Goal: Task Accomplishment & Management: Complete application form

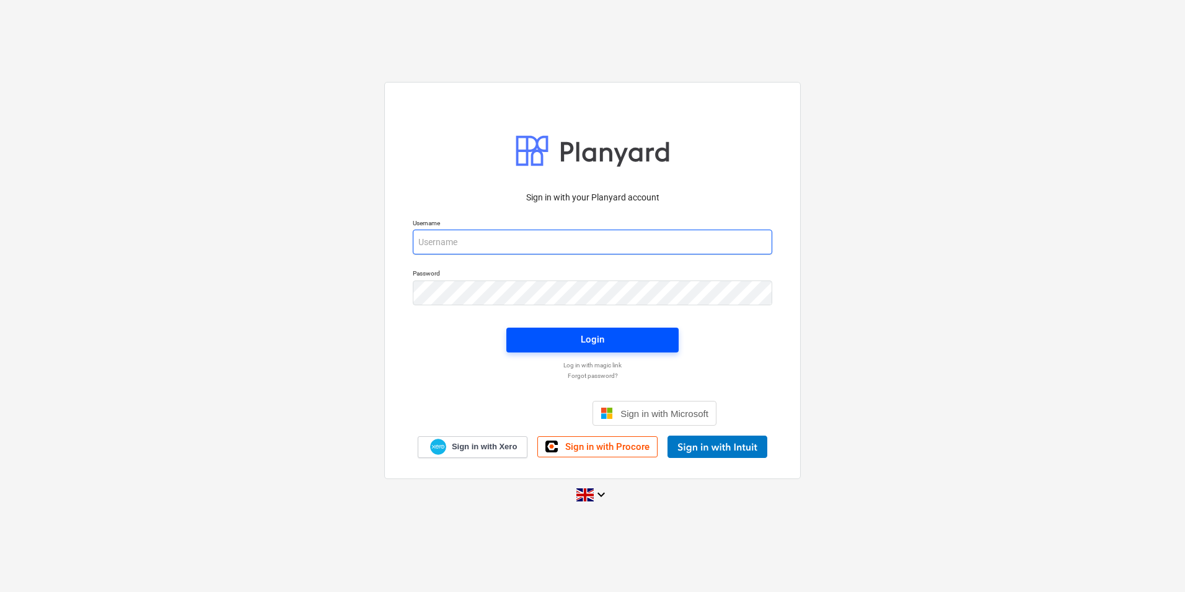
type input "[EMAIL_ADDRESS][DOMAIN_NAME]"
click at [592, 339] on div "Login" at bounding box center [593, 339] width 24 height 16
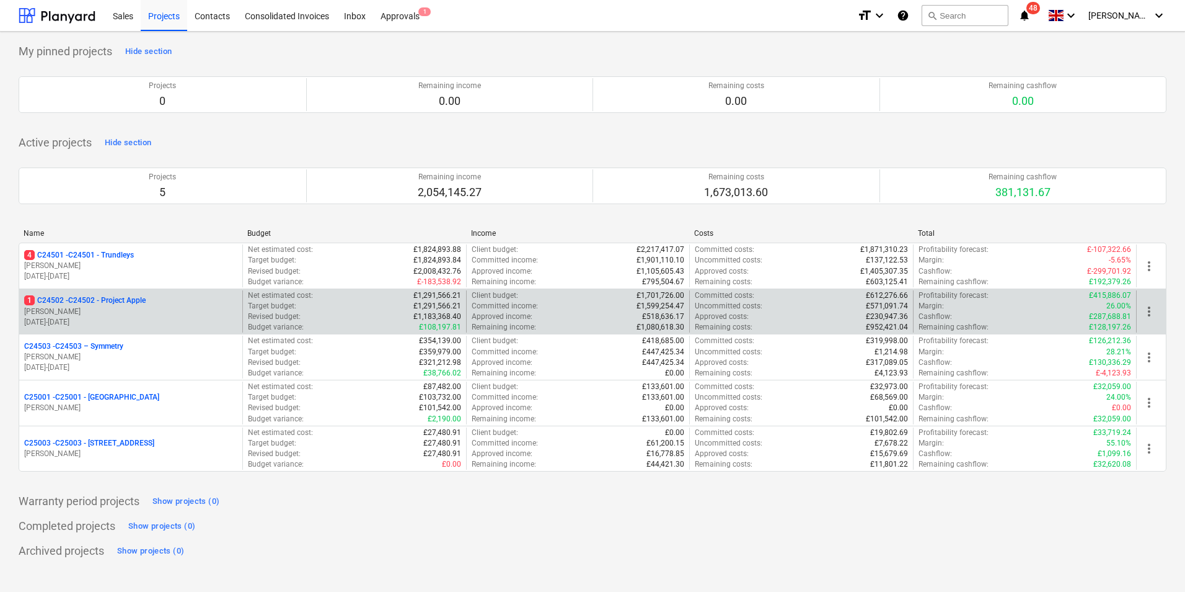
click at [87, 301] on p "1 C24502 - C24502 - Project Apple" at bounding box center [85, 300] width 122 height 11
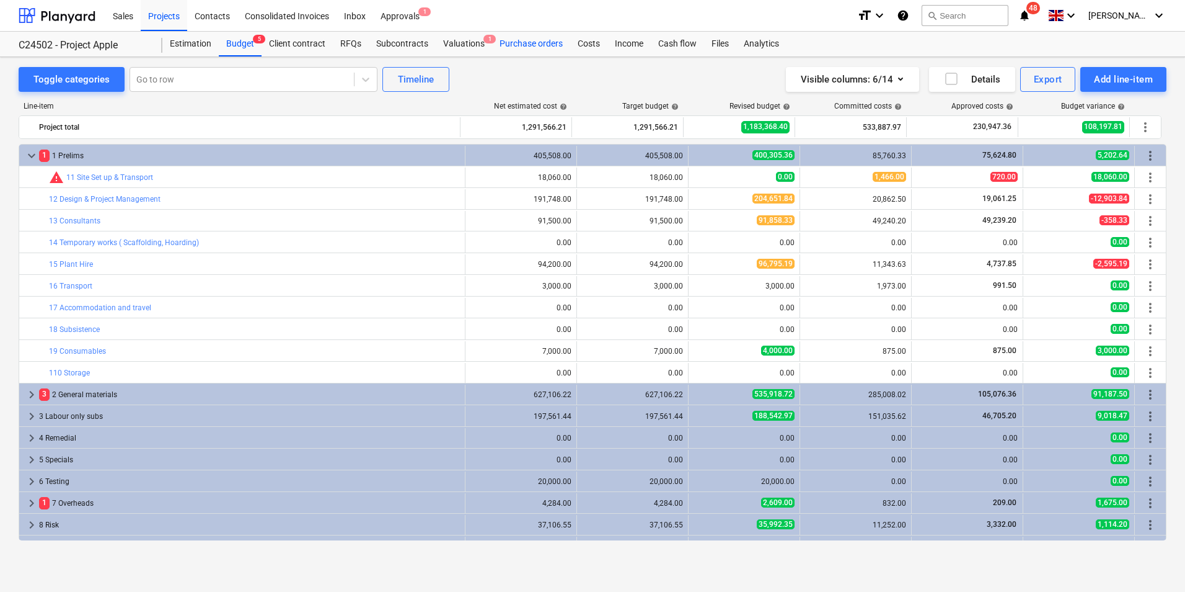
click at [526, 42] on div "Purchase orders" at bounding box center [531, 44] width 78 height 25
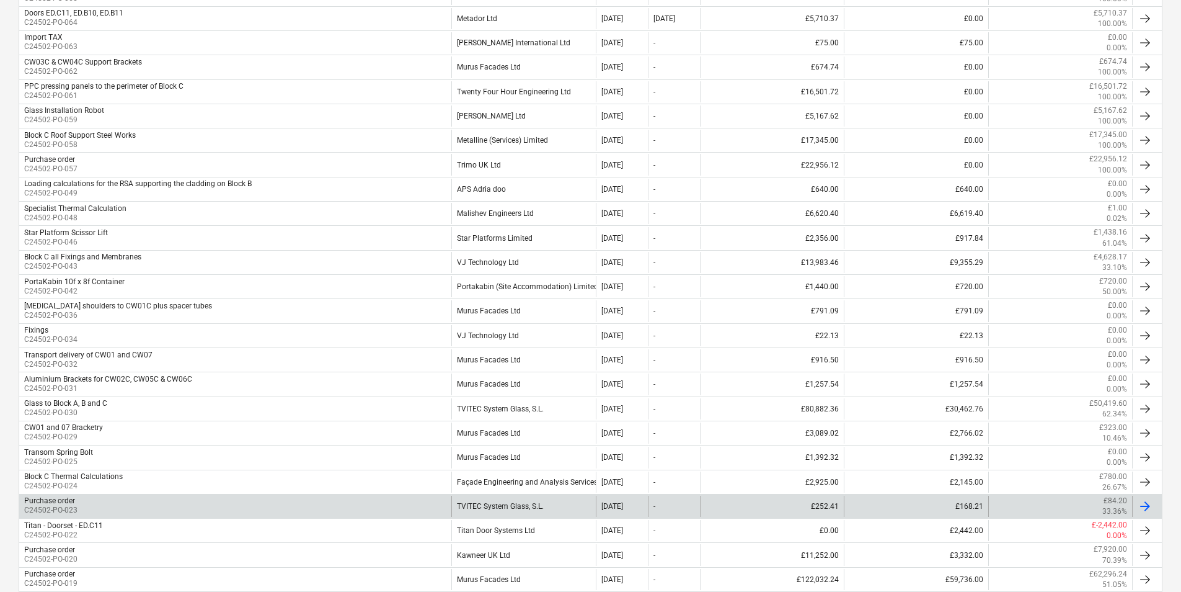
scroll to position [310, 0]
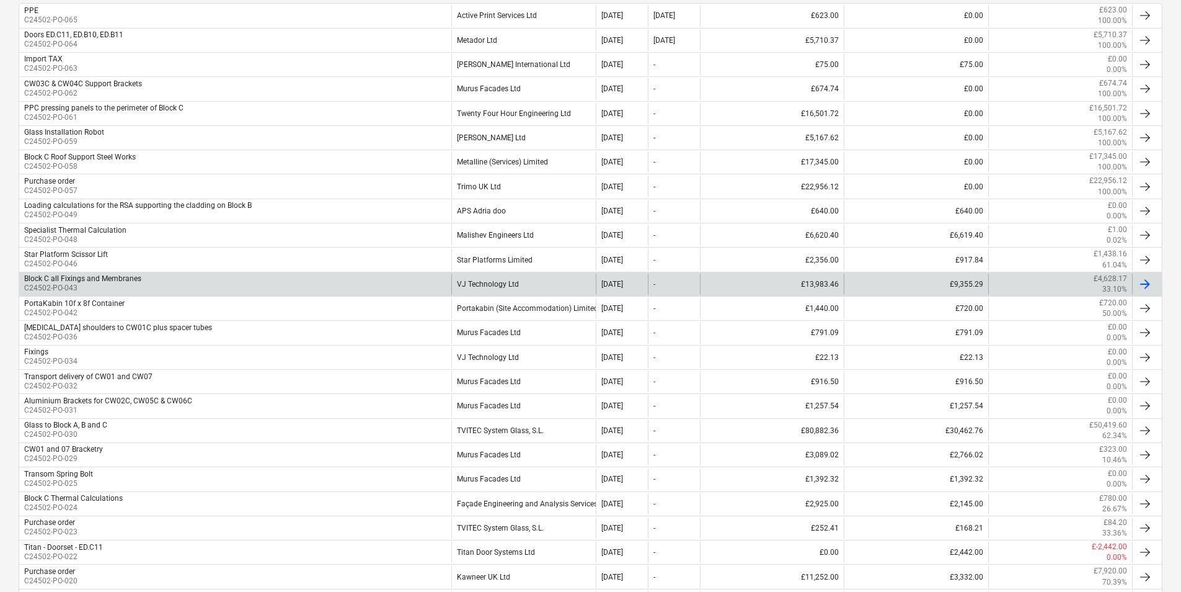
click at [505, 286] on div "VJ Technology Ltd" at bounding box center [523, 283] width 144 height 21
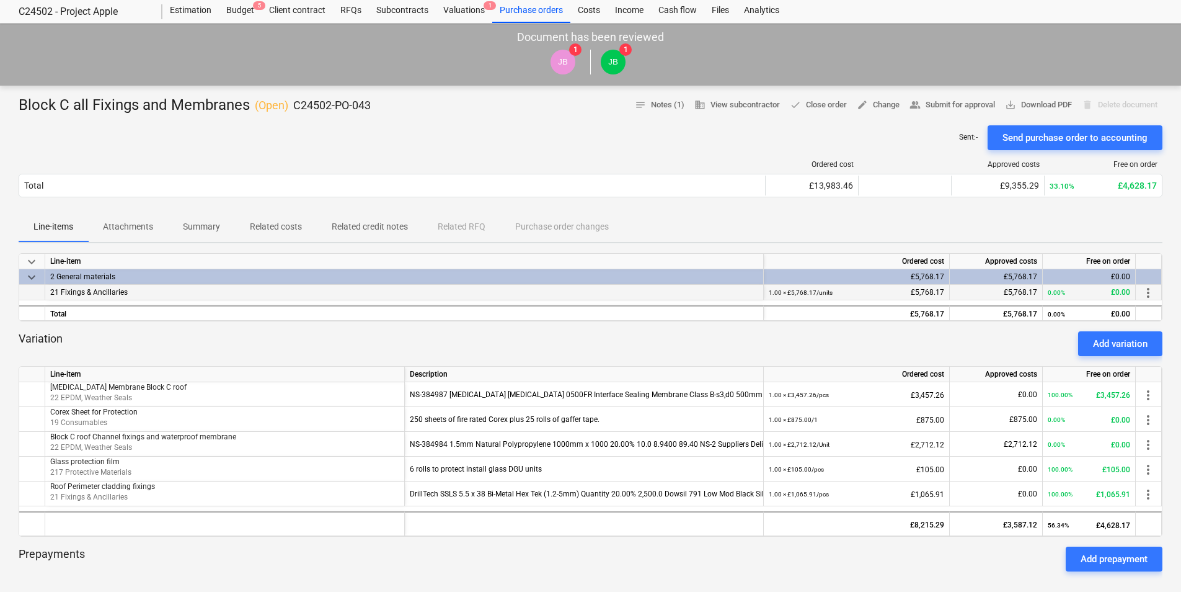
scroll to position [62, 0]
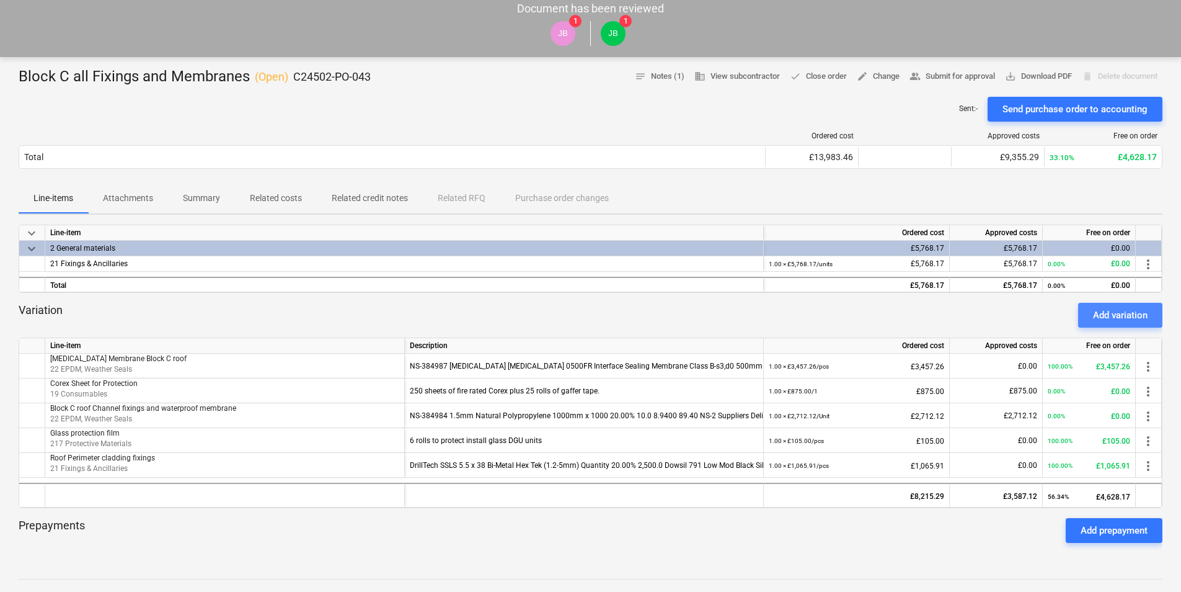
click at [1109, 315] on div "Add variation" at bounding box center [1120, 315] width 55 height 16
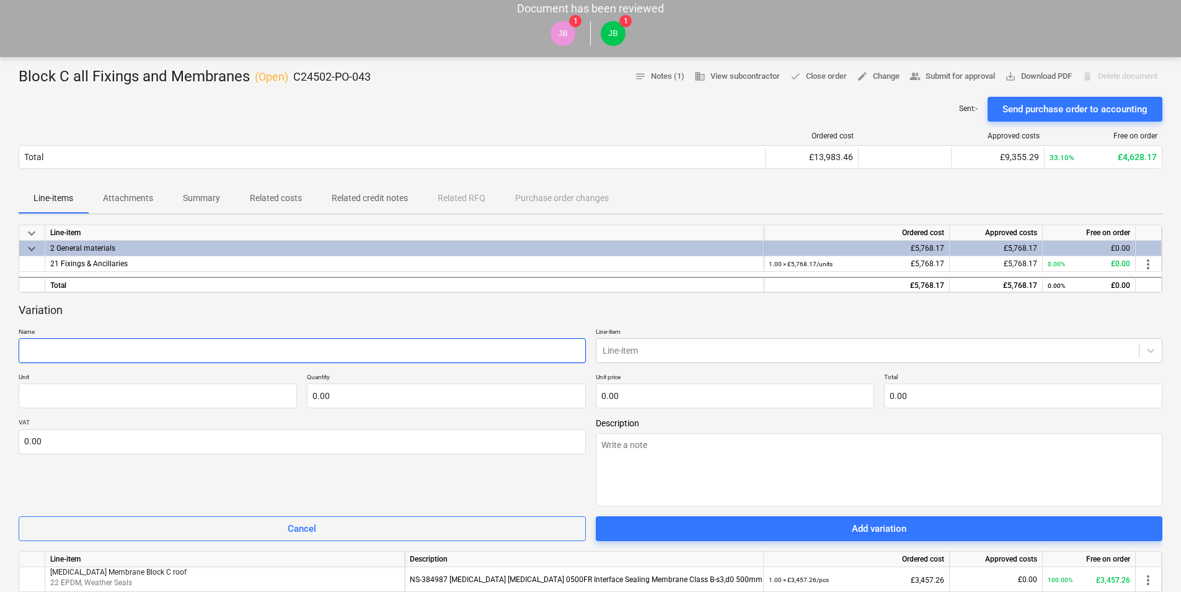
click at [58, 344] on input "text" at bounding box center [302, 350] width 567 height 25
type textarea "x"
type input "S"
type textarea "x"
type input "Si"
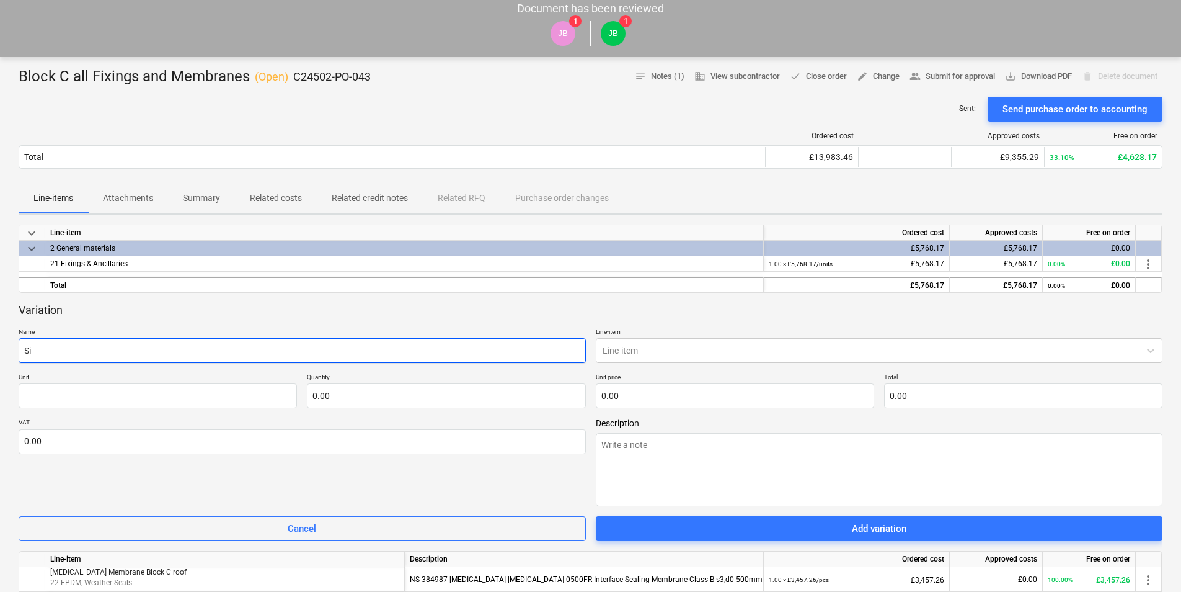
type textarea "x"
type input "Sil"
type textarea "x"
type input "Sili"
type textarea "x"
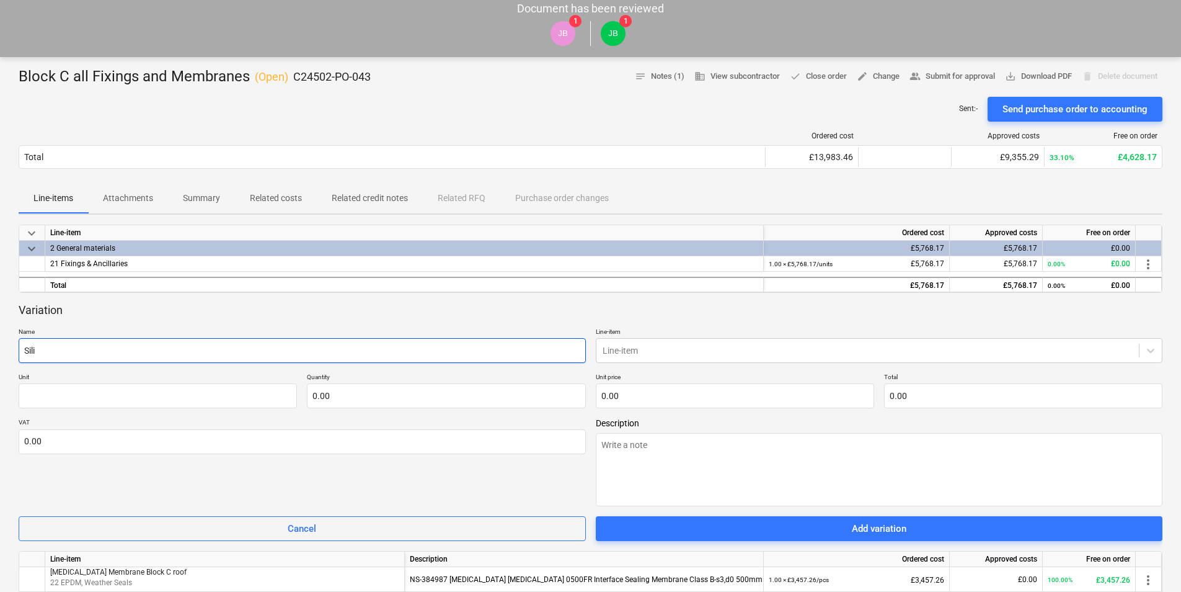
type input "Silic"
type textarea "x"
type input "Silico"
type textarea "x"
type input "Silicon"
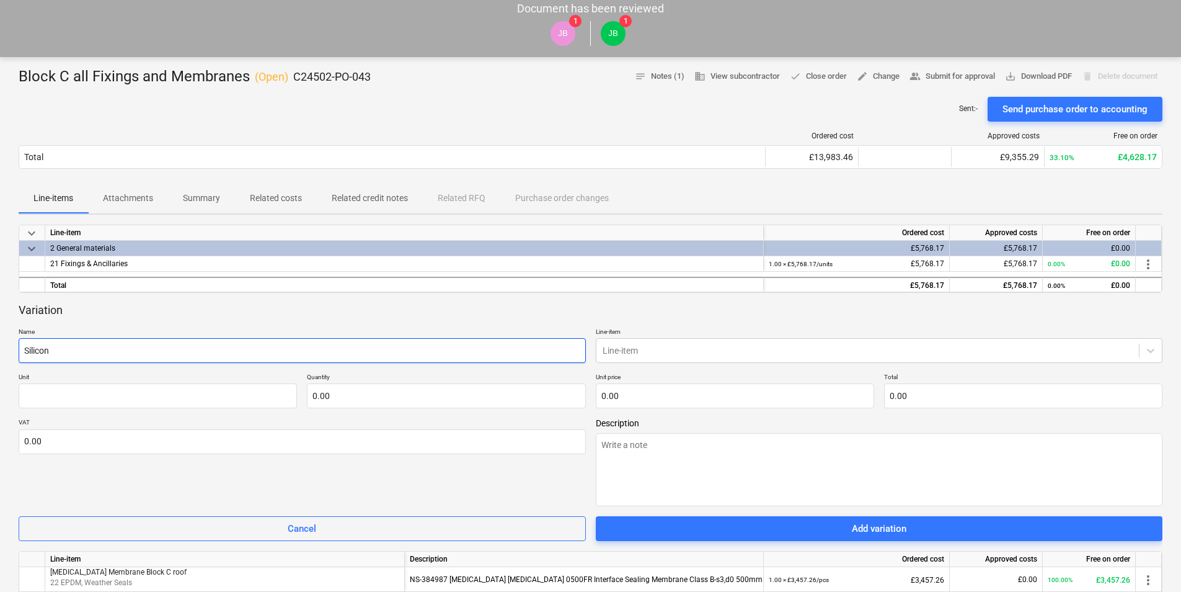
type textarea "x"
type input "Silicone"
type textarea "x"
type input "Silicone"
paste input "Dowsil 791 Low Mod Black Silicone 310ml"
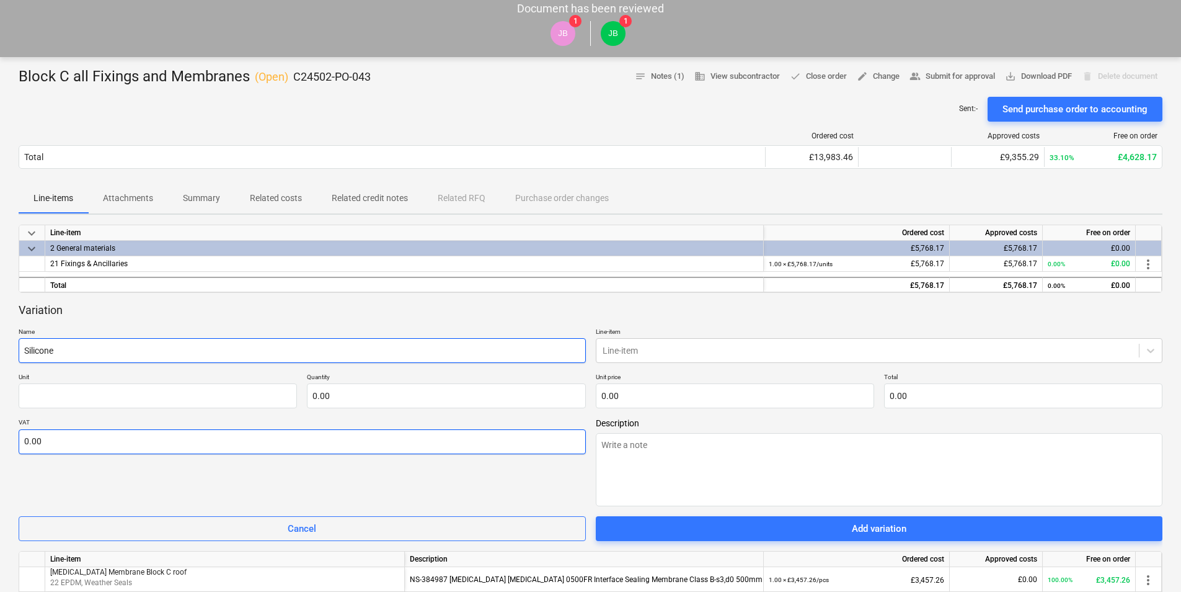
type textarea "x"
type input "Silicone Dowsil 791 Low Mod Black Silicone 310ml"
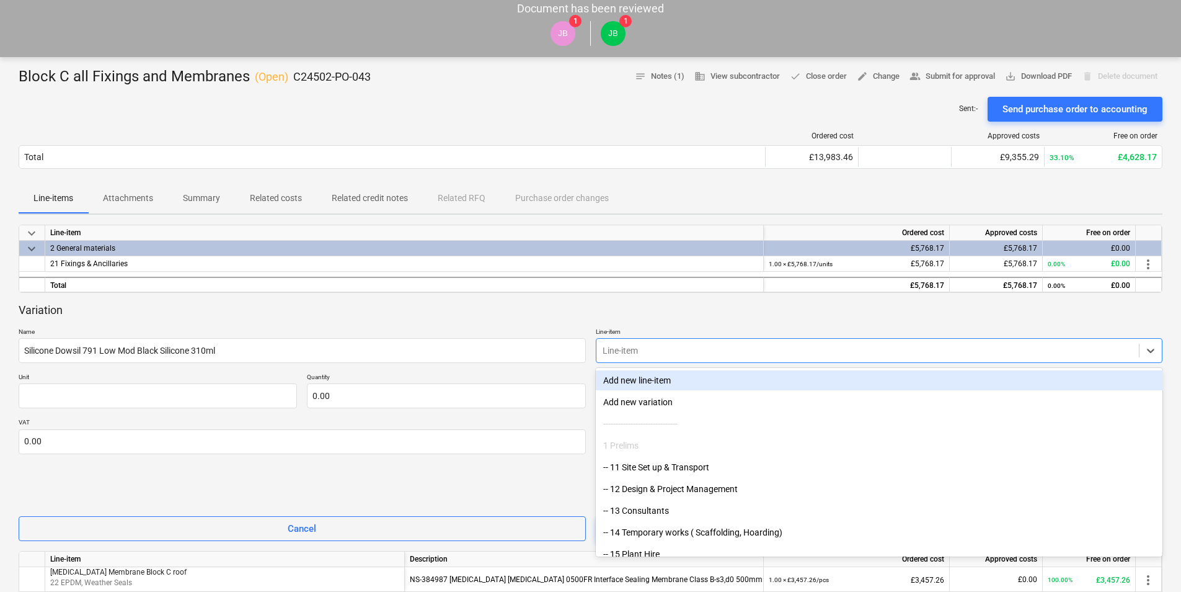
click at [631, 349] on div at bounding box center [868, 350] width 531 height 12
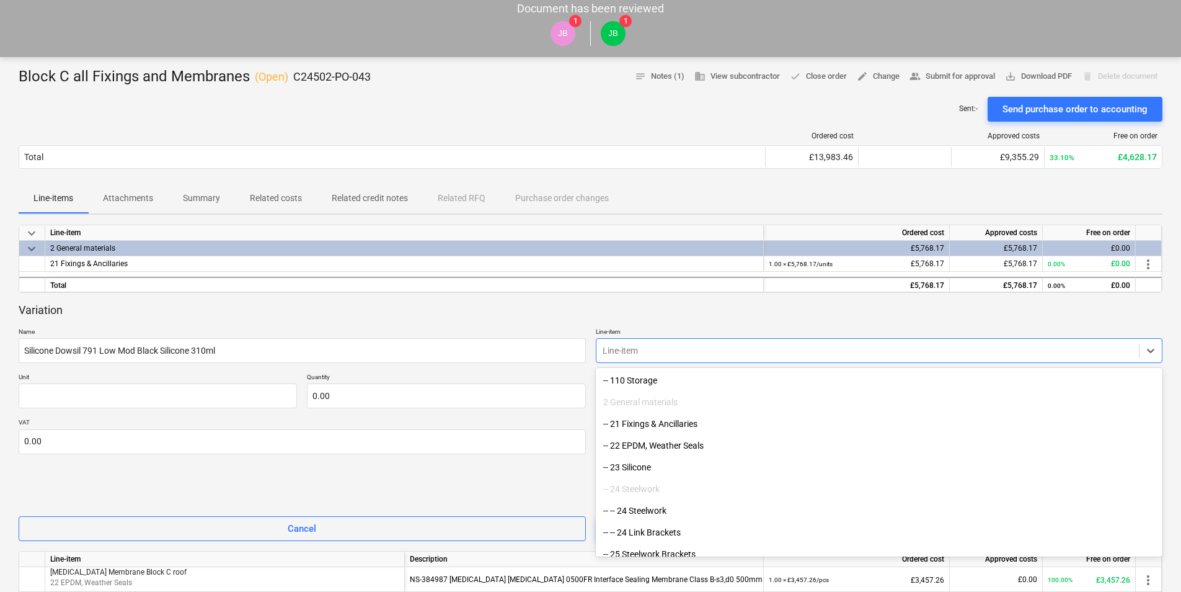
scroll to position [310, 0]
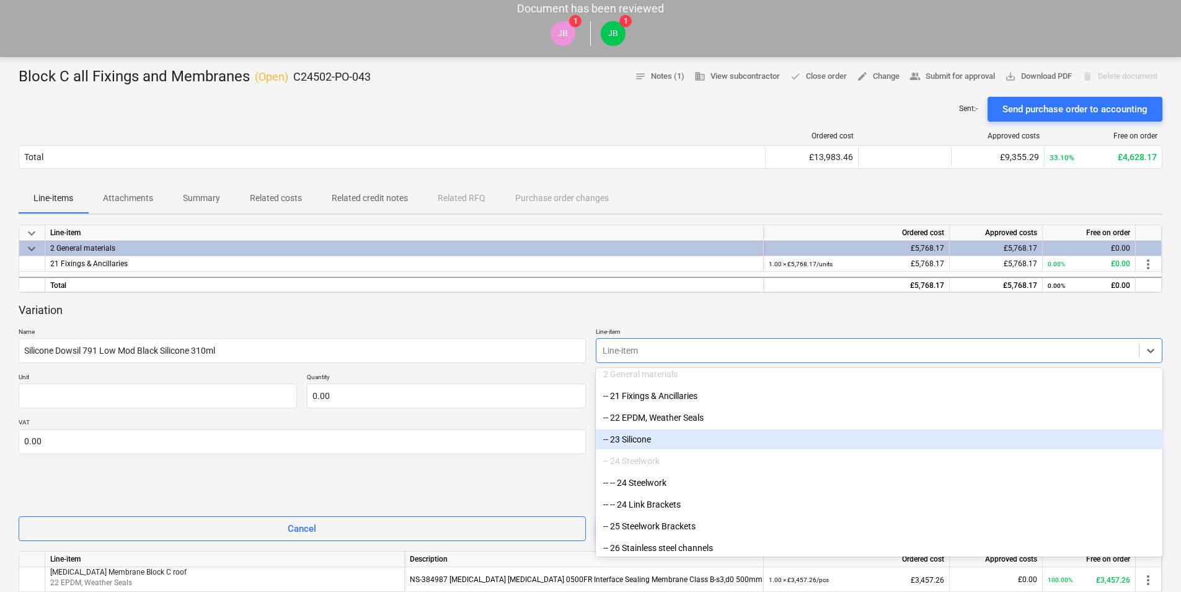
click at [645, 436] on div "-- 23 Silicone" at bounding box center [879, 439] width 567 height 20
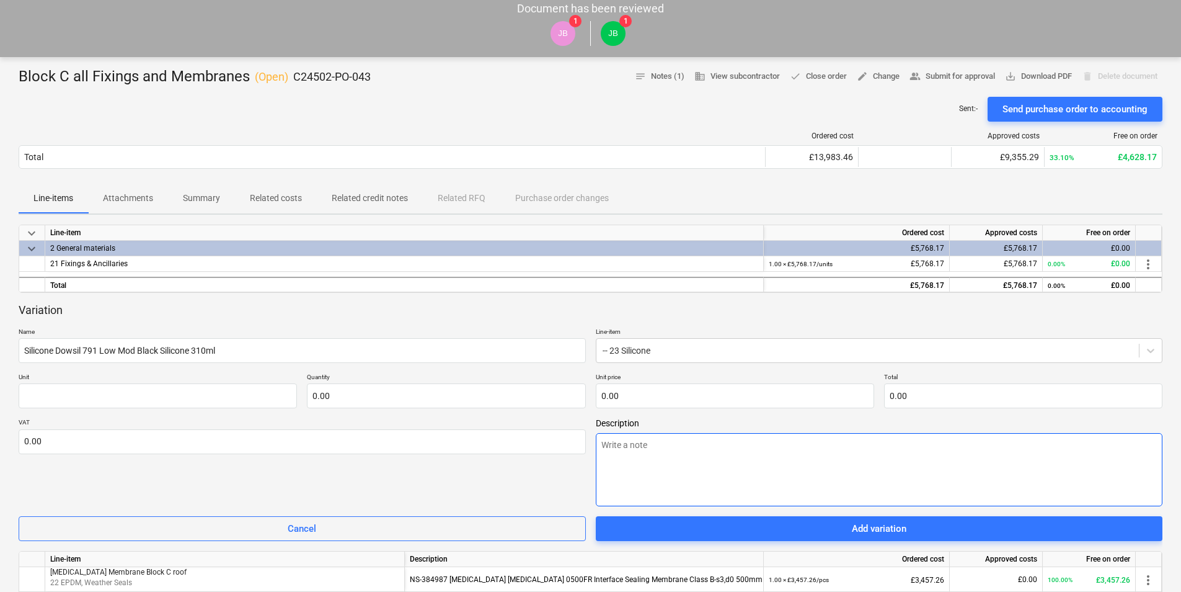
click at [619, 450] on textarea at bounding box center [879, 469] width 567 height 73
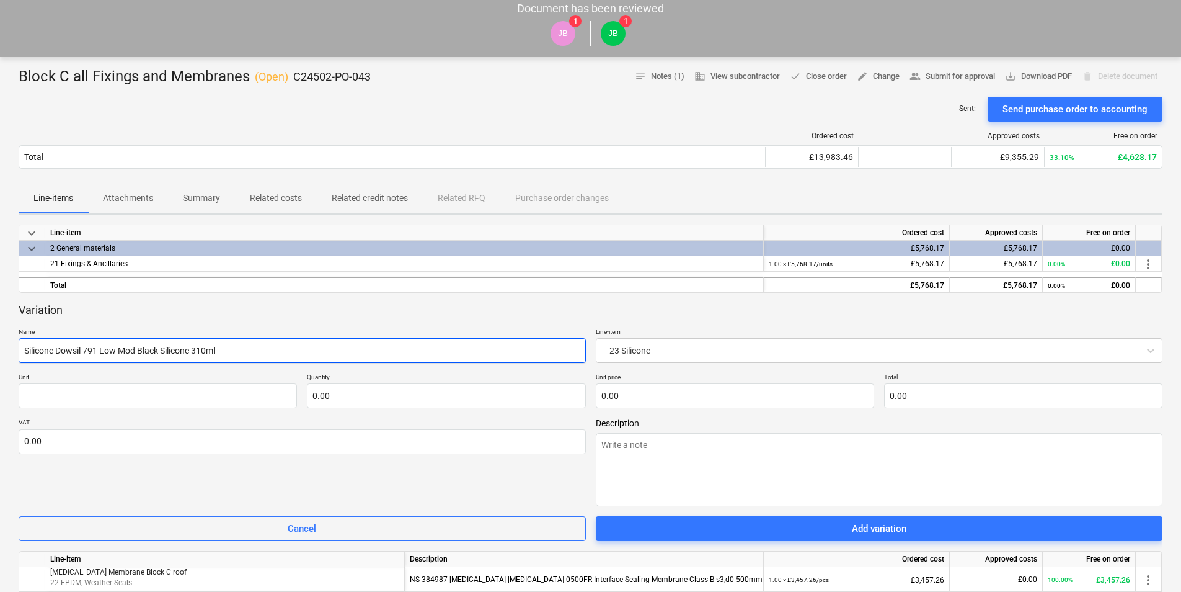
drag, startPoint x: 227, startPoint y: 348, endPoint x: 56, endPoint y: 348, distance: 171.1
click at [56, 348] on input "Silicone Dowsil 791 Low Mod Black Silicone 310ml" at bounding box center [302, 350] width 567 height 25
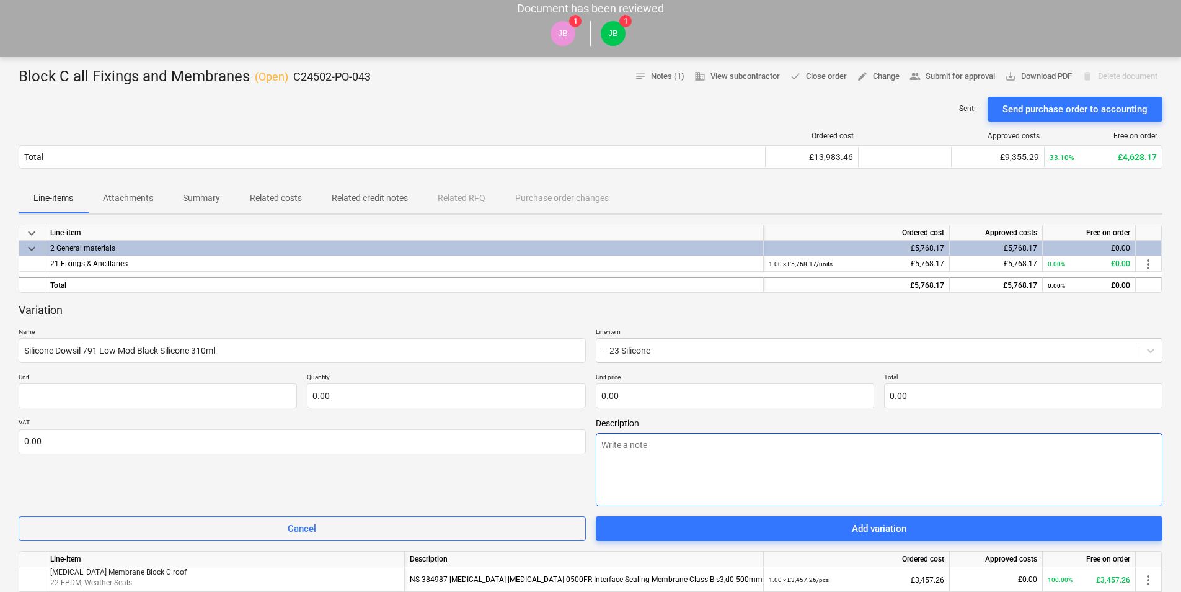
click at [621, 456] on textarea at bounding box center [879, 469] width 567 height 73
paste textarea "Dowsil 791 Low Mod Black Silicone 310ml"
type textarea "x"
type textarea "Dowsil 791 Low Mod Black Silicone 310ml"
type textarea "x"
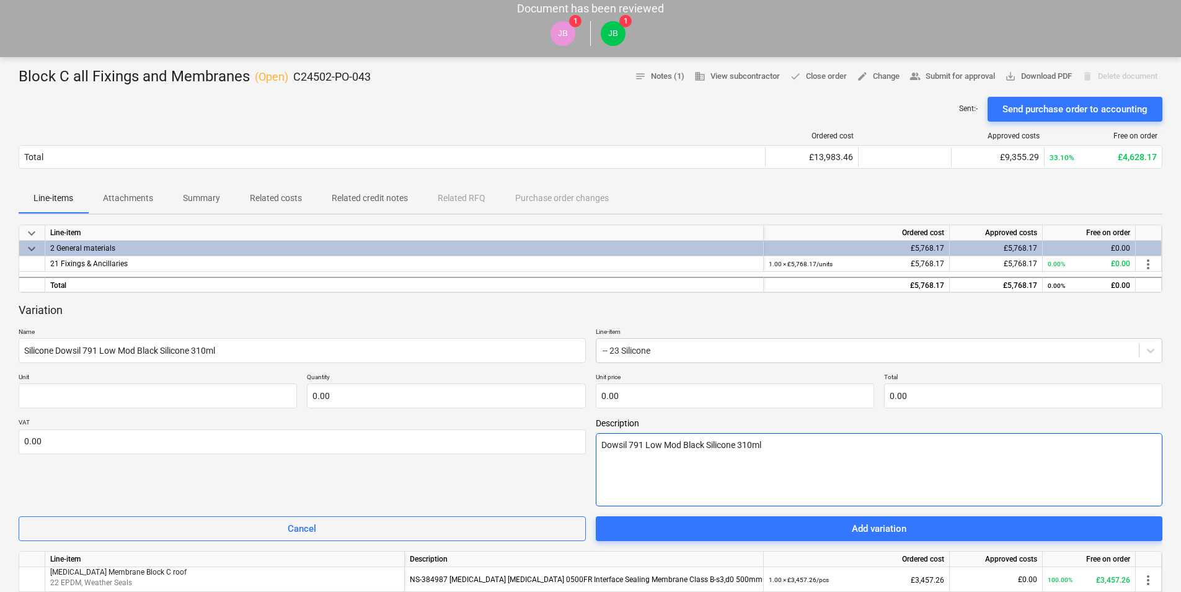
type textarea "Dowsil 791 Low Mod Black Silicone 310ml."
type textarea "x"
type textarea "Dowsil 791 Low Mod Black Silicone 310ml."
type textarea "x"
type textarea "Dowsil 791 Low Mod Black Silicone 310ml. x"
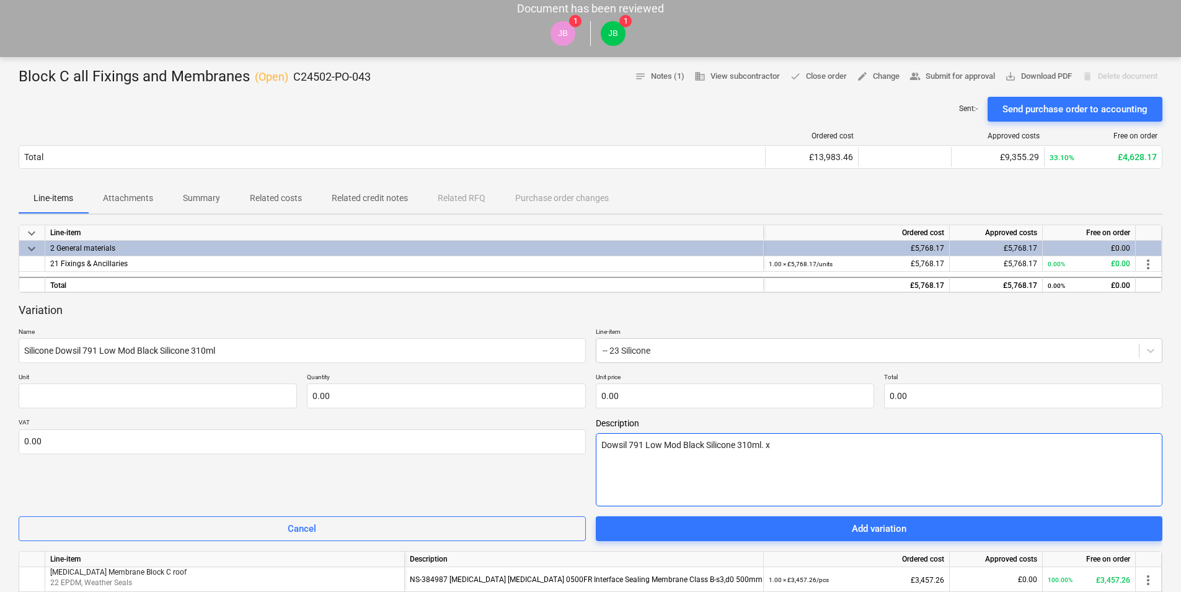
type textarea "x"
type textarea "Dowsil 791 Low Mod Black Silicone 310ml. x"
type textarea "x"
type textarea "Dowsil 791 Low Mod Black Silicone 310ml. x 6"
type textarea "x"
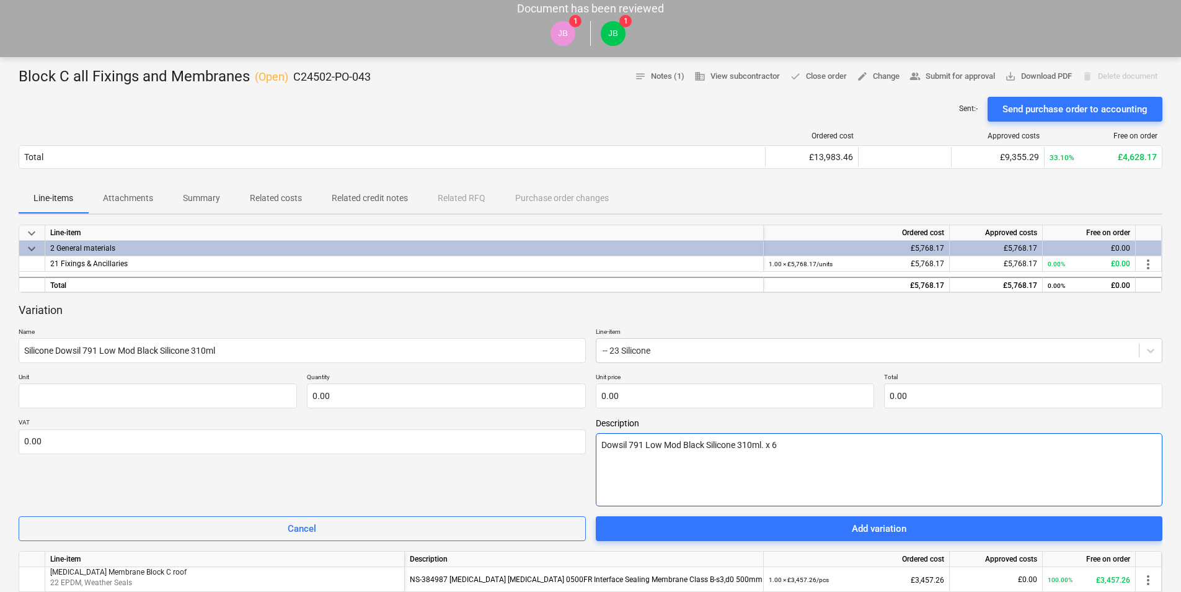
type textarea "Dowsil 791 Low Mod Black Silicone 310ml. x 60"
type textarea "x"
type textarea "Dowsil 791 Low Mod Black Silicone 310ml. x 600"
type textarea "x"
type textarea "Dowsil 791 Low Mod Black Silicone 310ml. x 600"
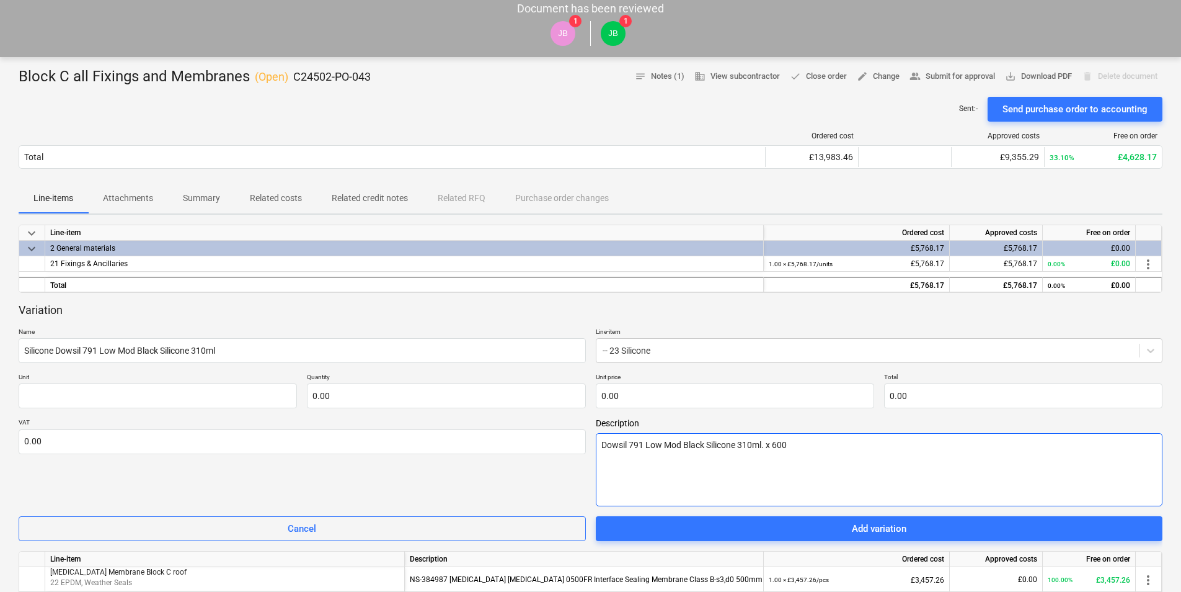
type textarea "x"
type textarea "Dowsil 791 Low Mod Black Silicone 310ml. x 600 t"
type textarea "x"
type textarea "Dowsil 791 Low Mod Black Silicone 310ml. x 600 tu"
type textarea "x"
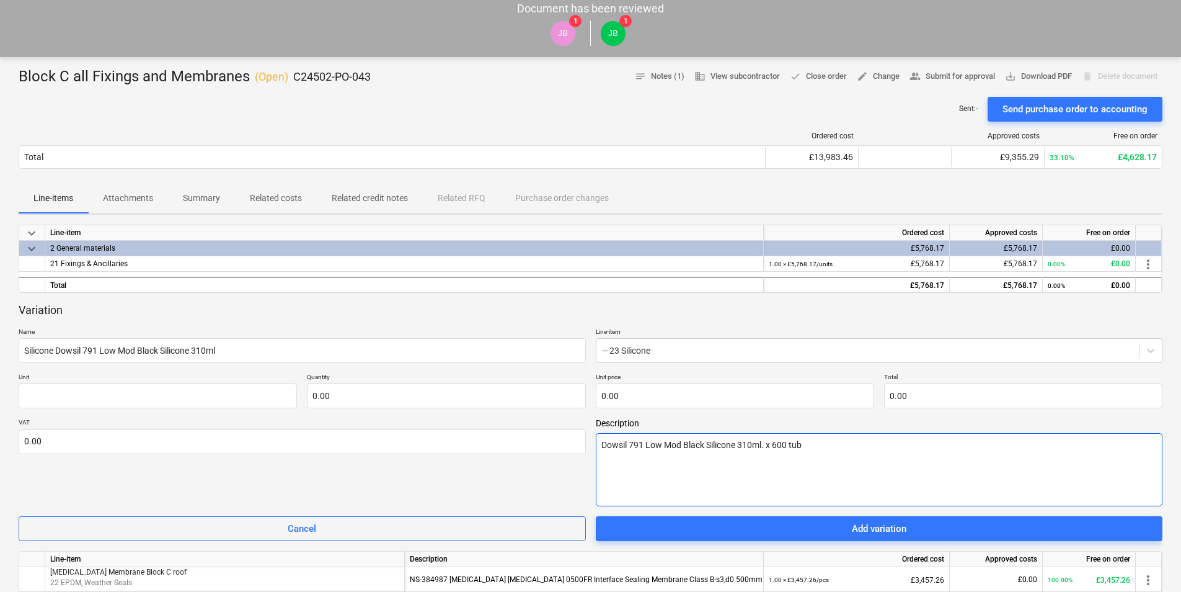
type textarea "Dowsil 791 Low Mod Black Silicone 310ml. x 600 tube"
type textarea "x"
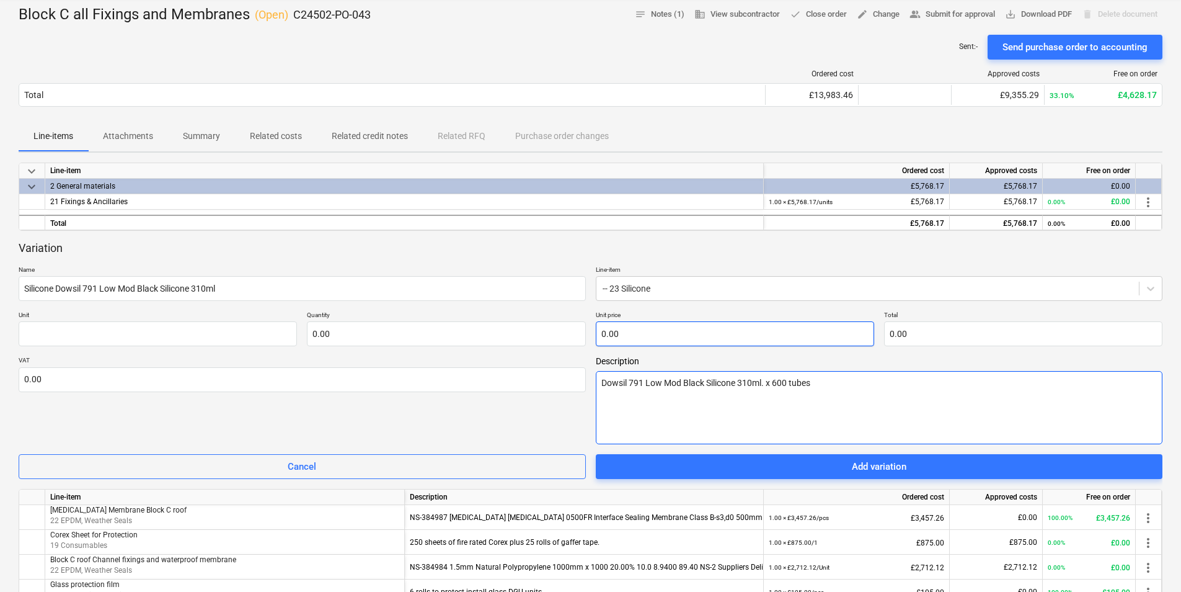
type textarea "Dowsil 791 Low Mod Black Silicone 310ml. x 600 tubes"
click at [655, 338] on input "text" at bounding box center [735, 333] width 278 height 25
type input "0.00"
paste input "5,088"
type textarea "x"
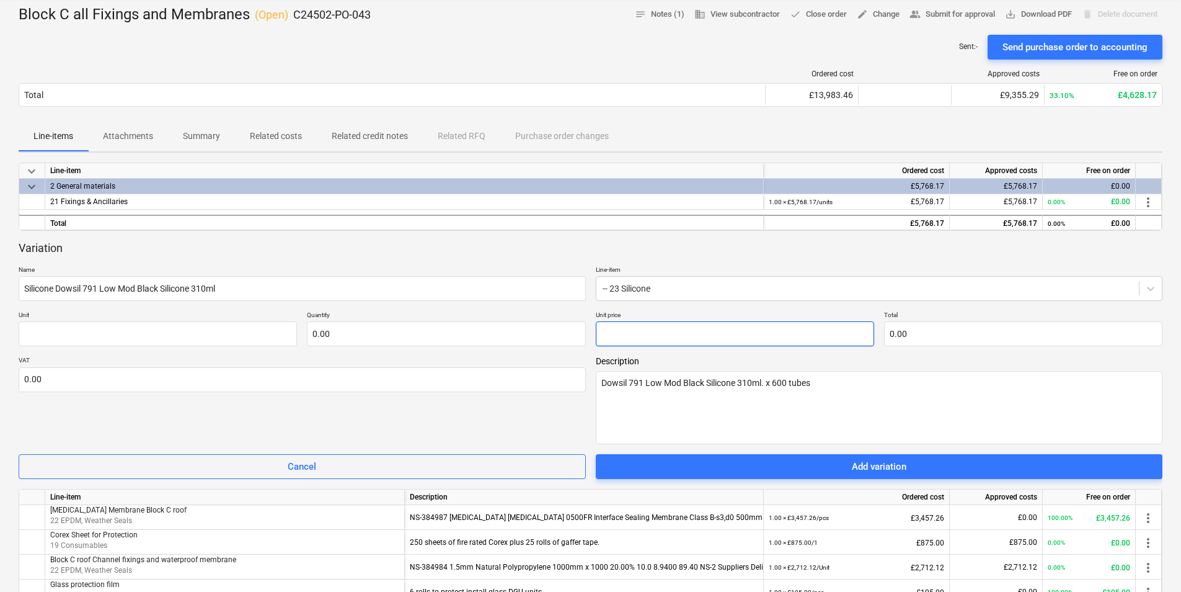
type input "pcs"
type input "5,088"
type input "1.00"
type input "5,088.00"
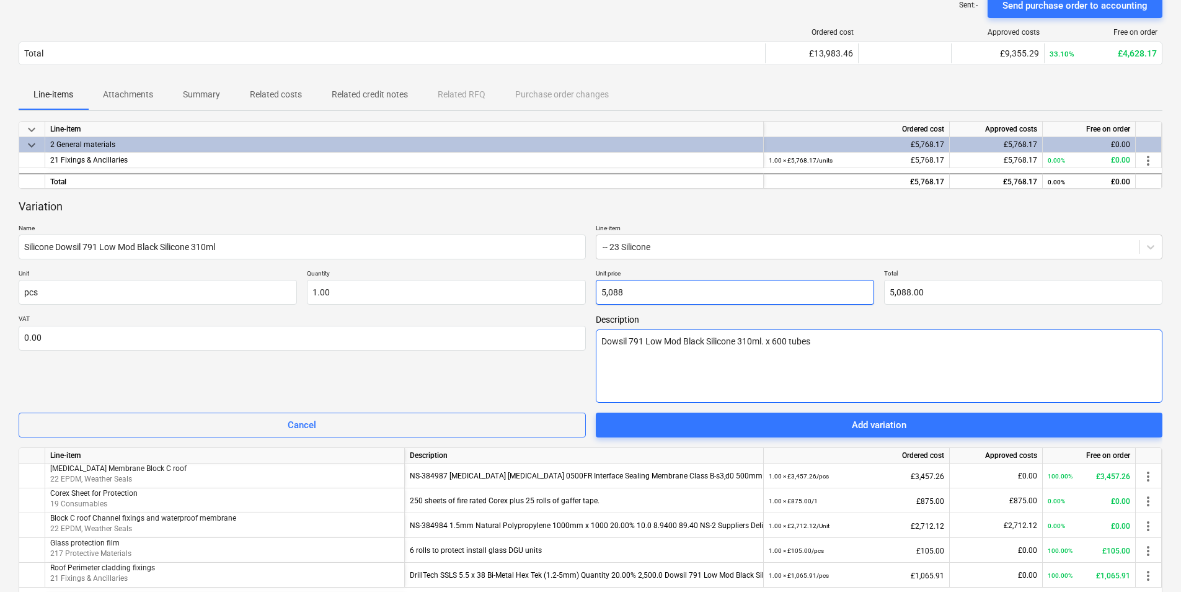
scroll to position [186, 0]
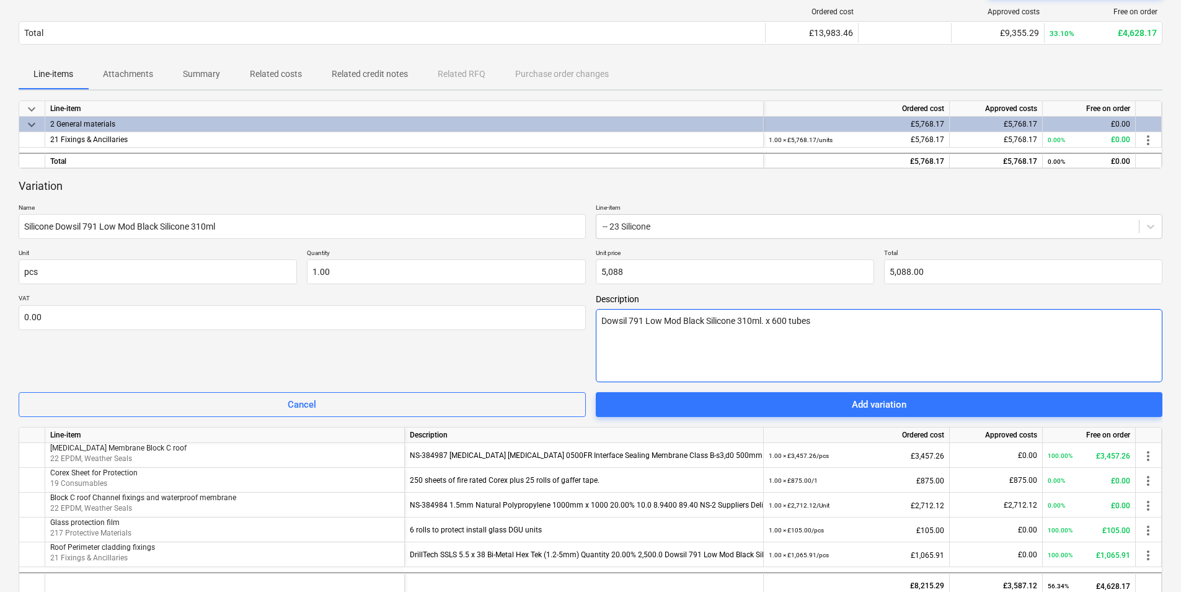
type input "5,088.00"
click at [828, 326] on textarea "Dowsil 791 Low Mod Black Silicone 310ml. x 600 tubes" at bounding box center [879, 345] width 567 height 73
type textarea "x"
type textarea "Dowsil 791 Low Mod Black Silicone 310ml. x 600 tubes"
type textarea "x"
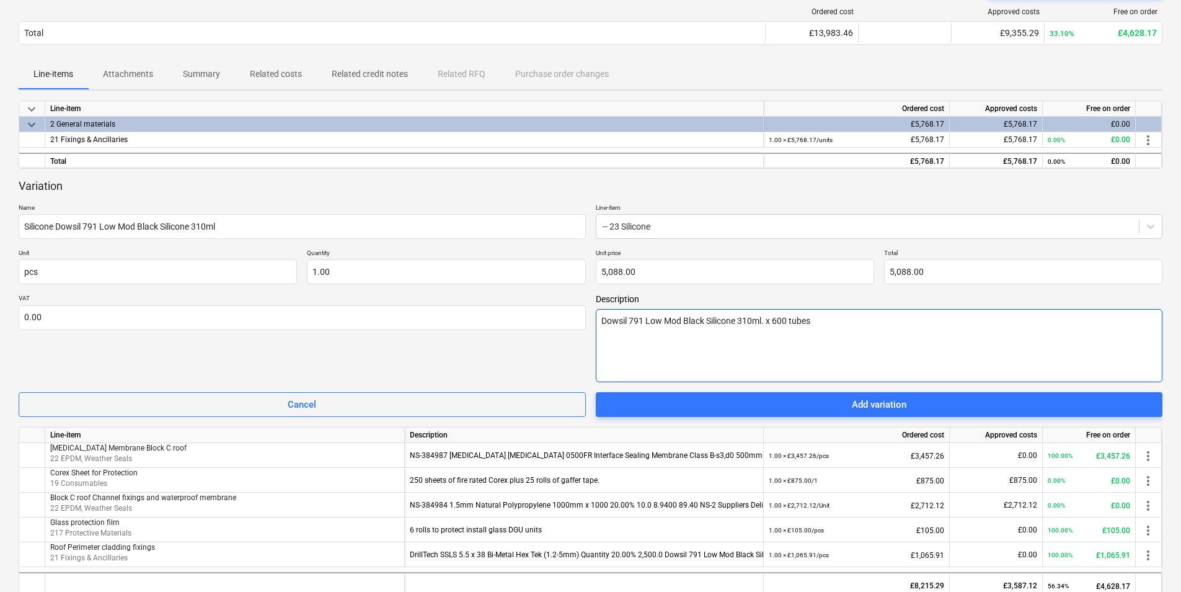
type textarea "Dowsil 791 Low Mod Black Silicone 310ml. x 600 tubes 9"
type textarea "x"
type textarea "Dowsil 791 Low Mod Black Silicone 310ml. x 600 tubes 95"
type textarea "x"
type textarea "Dowsil 791 Low Mod Black Silicone 310ml. x 600 tubes 950"
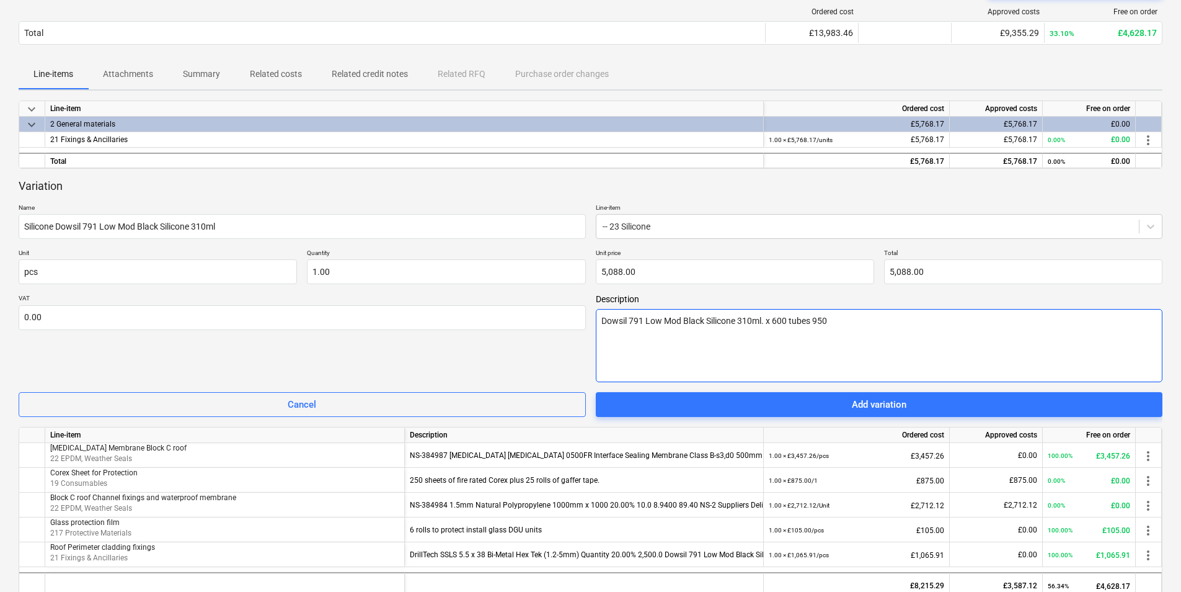
type textarea "x"
type textarea "Dowsil 791 Low Mod Black Silicone 310ml. x 600 tubes 950"
type textarea "x"
type textarea "Dowsil 791 Low Mod Black Silicone 310ml. x 600 tubes 950 b"
type textarea "x"
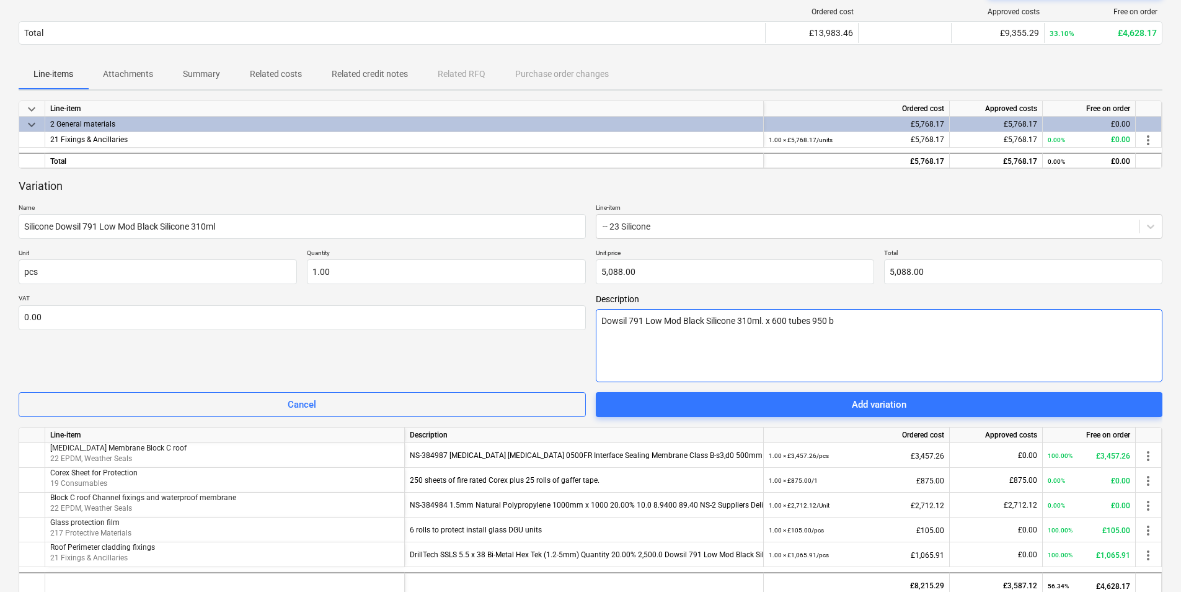
type textarea "Dowsil 791 Low Mod Black Silicone 310ml. x 600 tubes 950 bo"
type textarea "x"
type textarea "Dowsil 791 Low Mod Black Silicone 310ml. x 600 tubes 950 box"
type textarea "x"
type textarea "Dowsil 791 Low Mod Black Silicone 310ml. x 600 tubes 950 boxe"
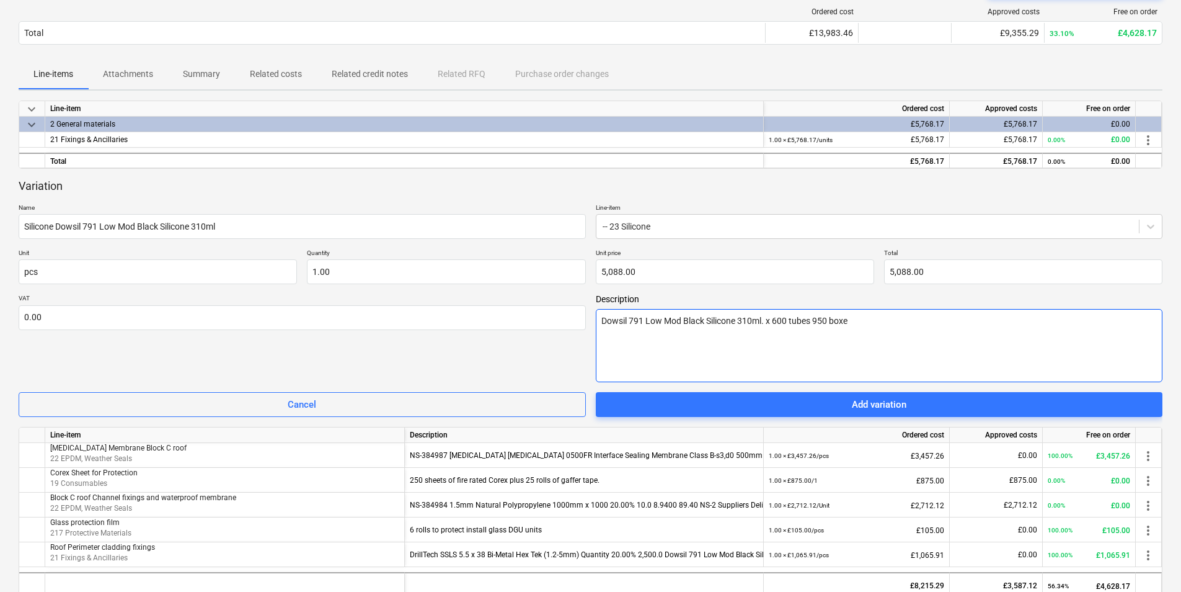
type textarea "x"
type textarea "Dowsil 791 Low Mod Black Silicone 310ml. x 600 tubes 950 boxes"
type textarea "x"
type textarea "Dowsil 791 Low Mod Black Silicone 310ml. x 600 tubes 950 boxes)"
click at [820, 318] on textarea "Dowsil 791 Low Mod Black Silicone 310ml. x 600 tubes 950 boxes)" at bounding box center [879, 345] width 567 height 73
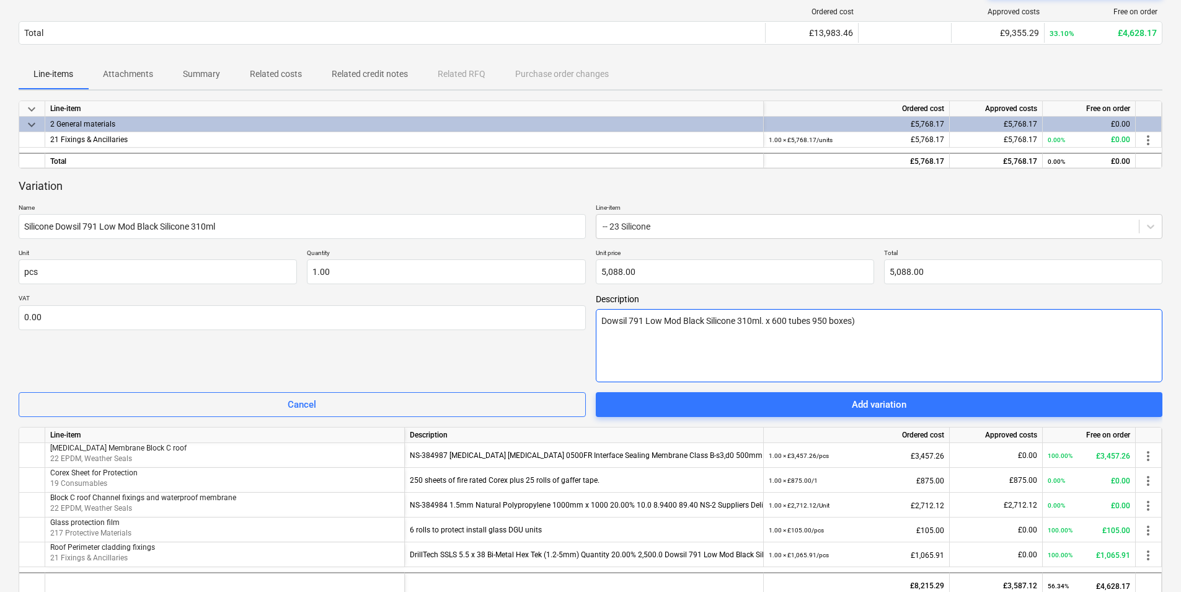
type textarea "x"
type textarea "Dowsil 791 Low Mod Black Silicone 310ml. x 600 tubes 50 boxes)"
type textarea "x"
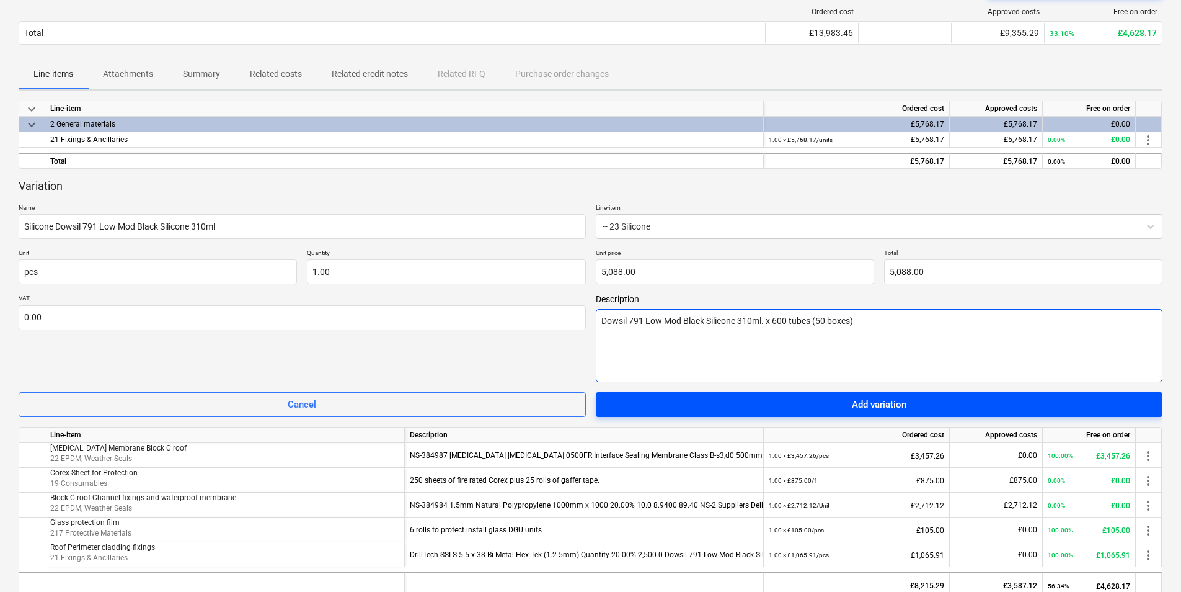
type textarea "Dowsil 791 Low Mod Black Silicone 310ml. x 600 tubes (50 boxes)"
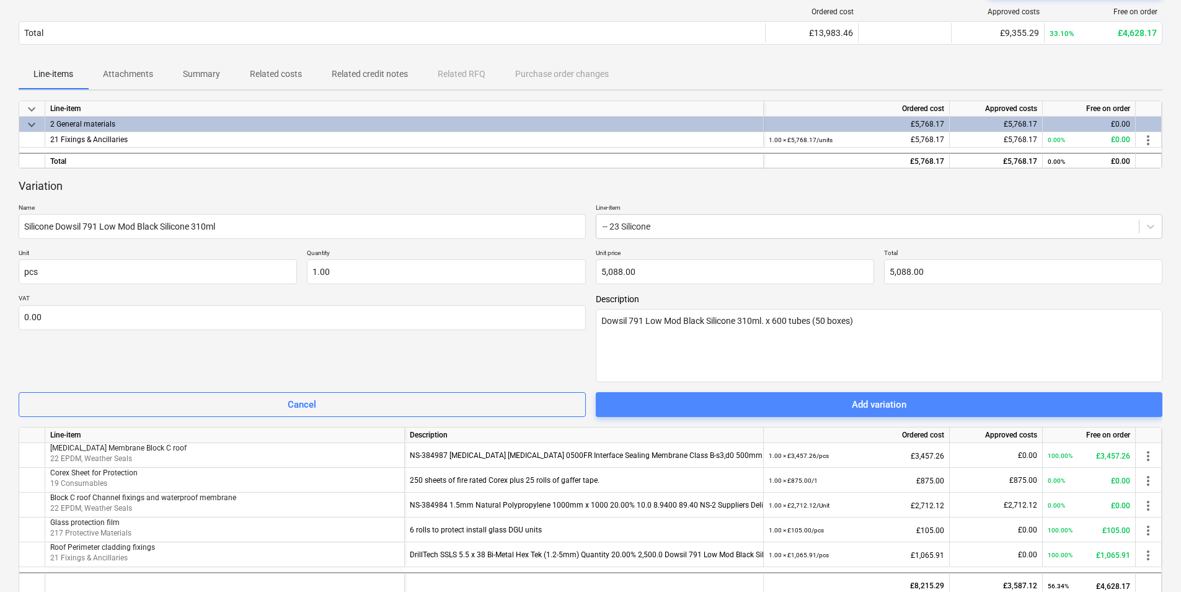
click at [859, 405] on div "Add variation" at bounding box center [879, 404] width 55 height 16
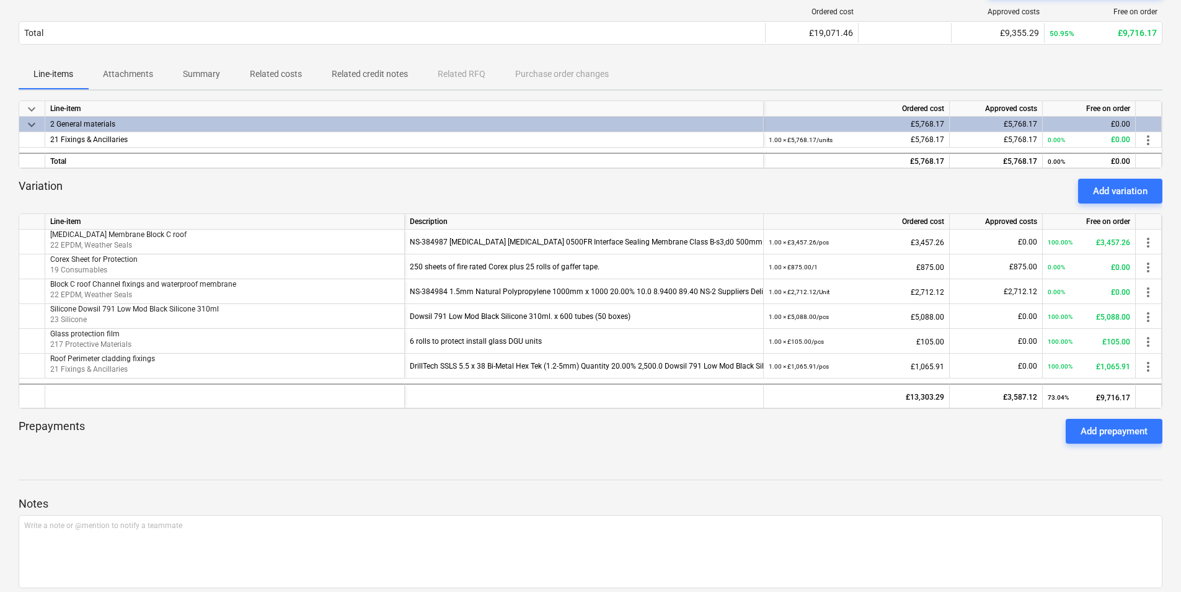
scroll to position [0, 0]
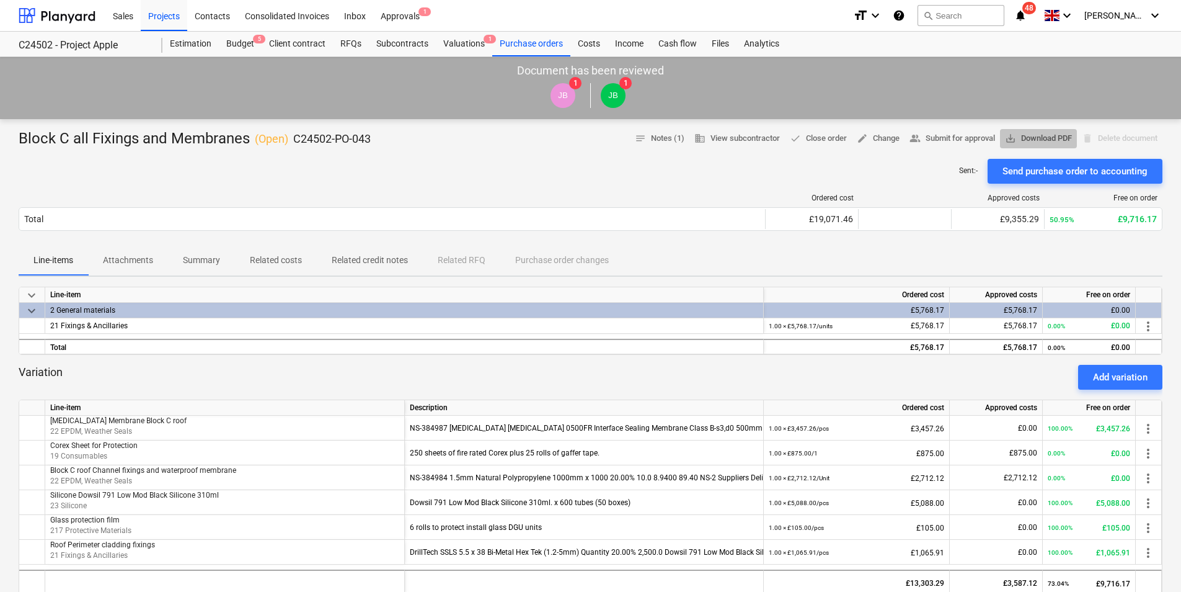
click at [1049, 140] on span "save_alt Download PDF" at bounding box center [1038, 138] width 67 height 14
click at [539, 184] on div "Ordered cost Approved costs Free on order Total £19,071.46 £9,355.29 50.95% £9,…" at bounding box center [591, 215] width 1144 height 62
click at [409, 42] on div "Subcontracts" at bounding box center [402, 44] width 67 height 25
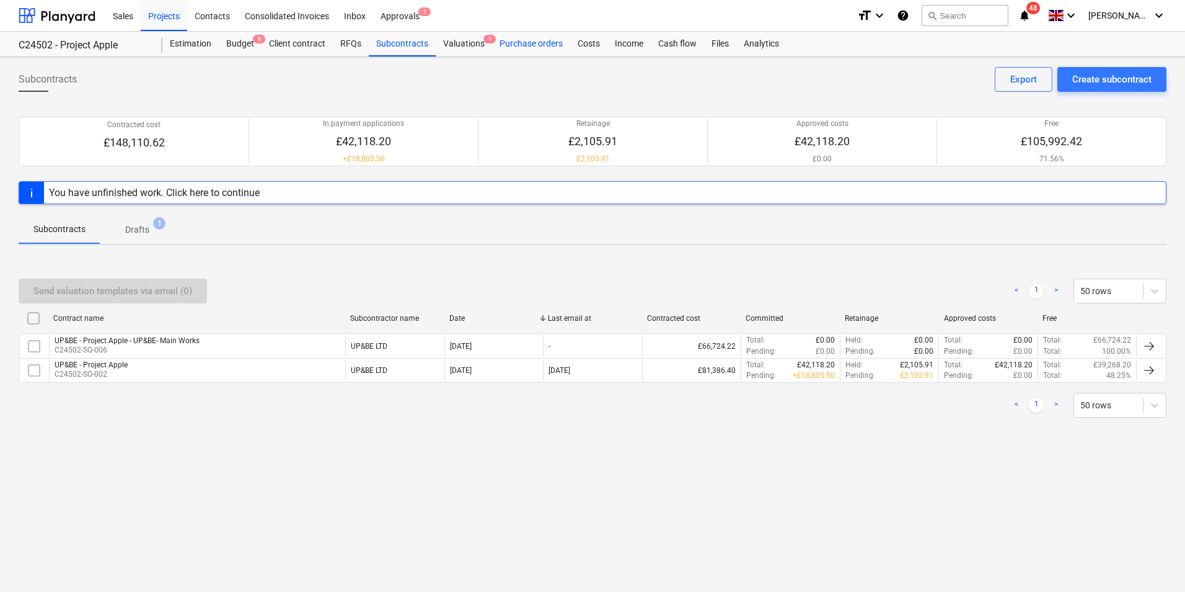
click at [517, 45] on div "Purchase orders" at bounding box center [531, 44] width 78 height 25
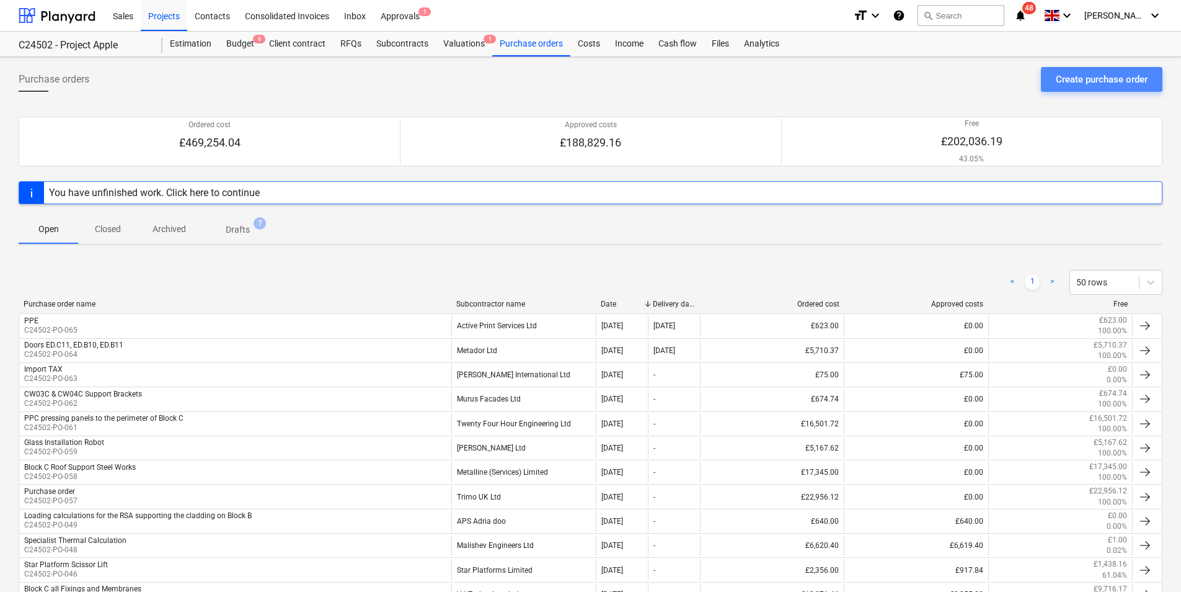
click at [1095, 79] on div "Create purchase order" at bounding box center [1102, 79] width 92 height 16
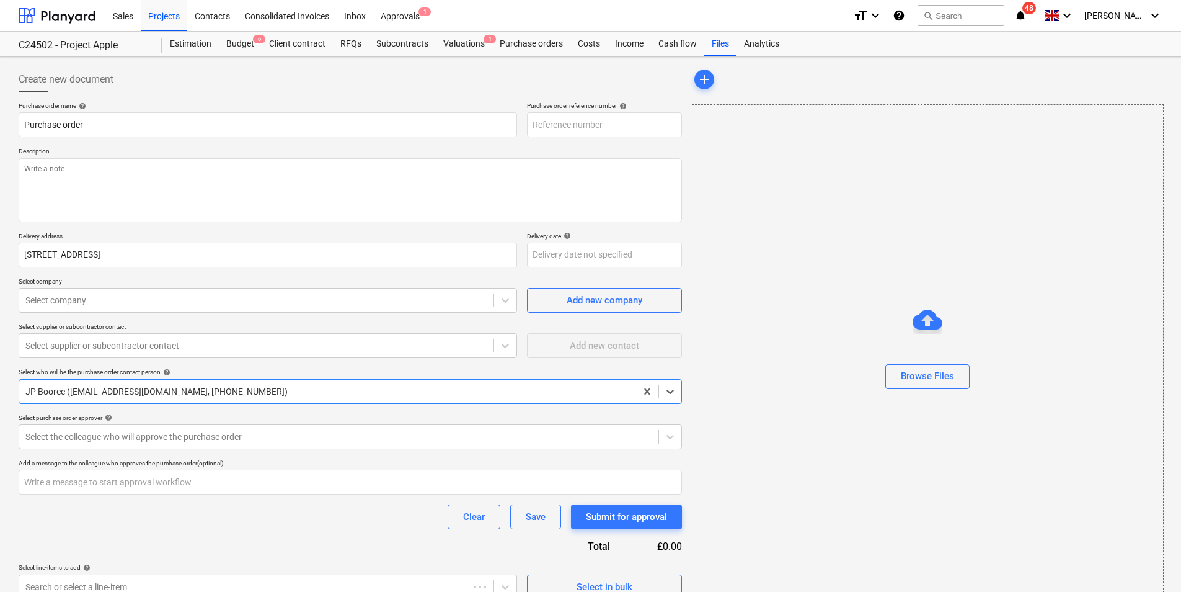
type textarea "x"
type input "C24502-PO-067"
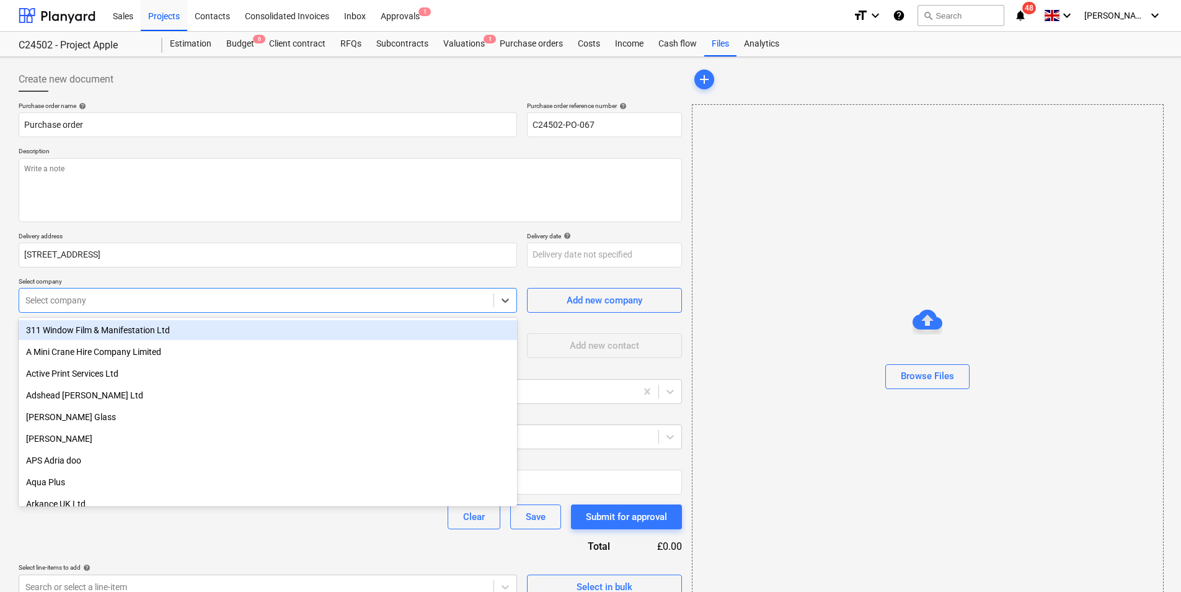
click at [76, 295] on div at bounding box center [256, 300] width 462 height 12
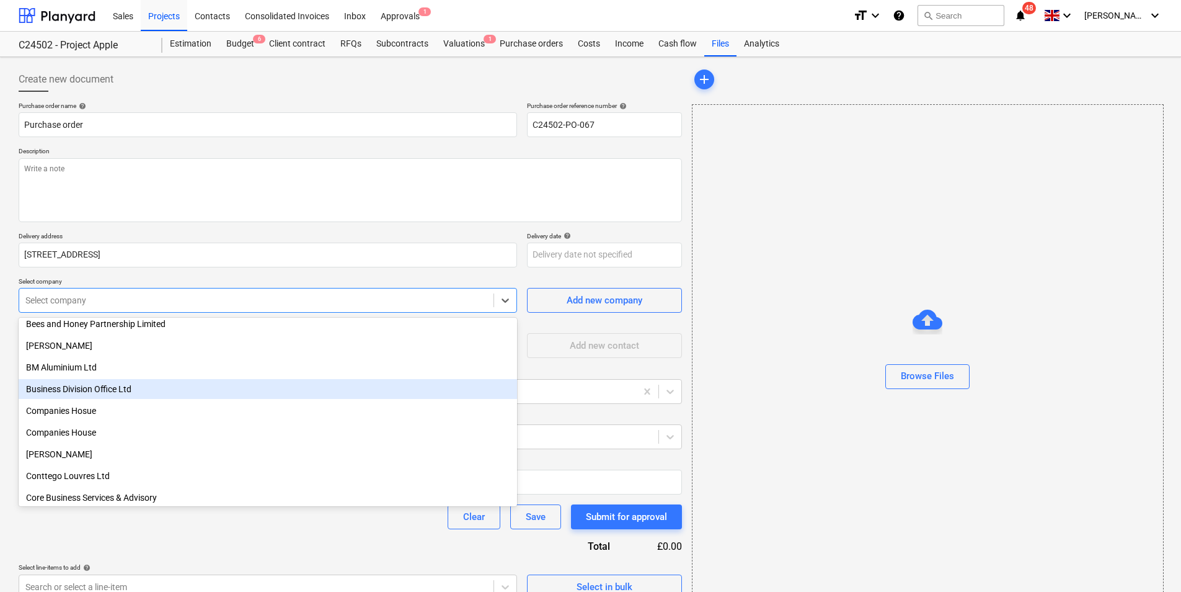
scroll to position [248, 0]
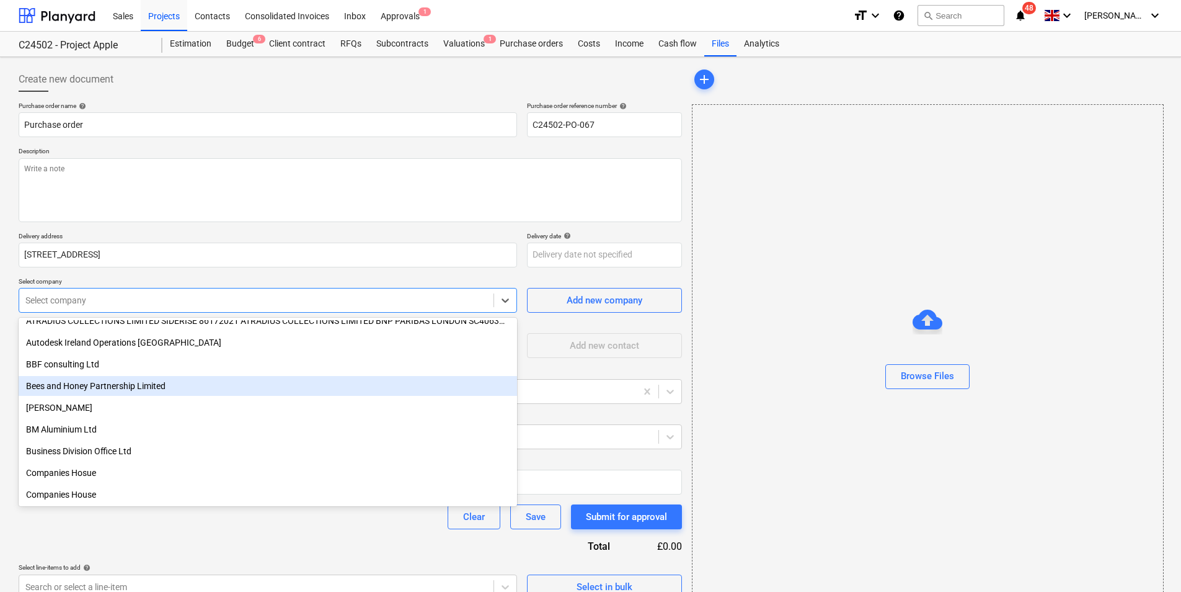
click at [114, 387] on div "Bees and Honey Partnership Limited" at bounding box center [268, 386] width 499 height 20
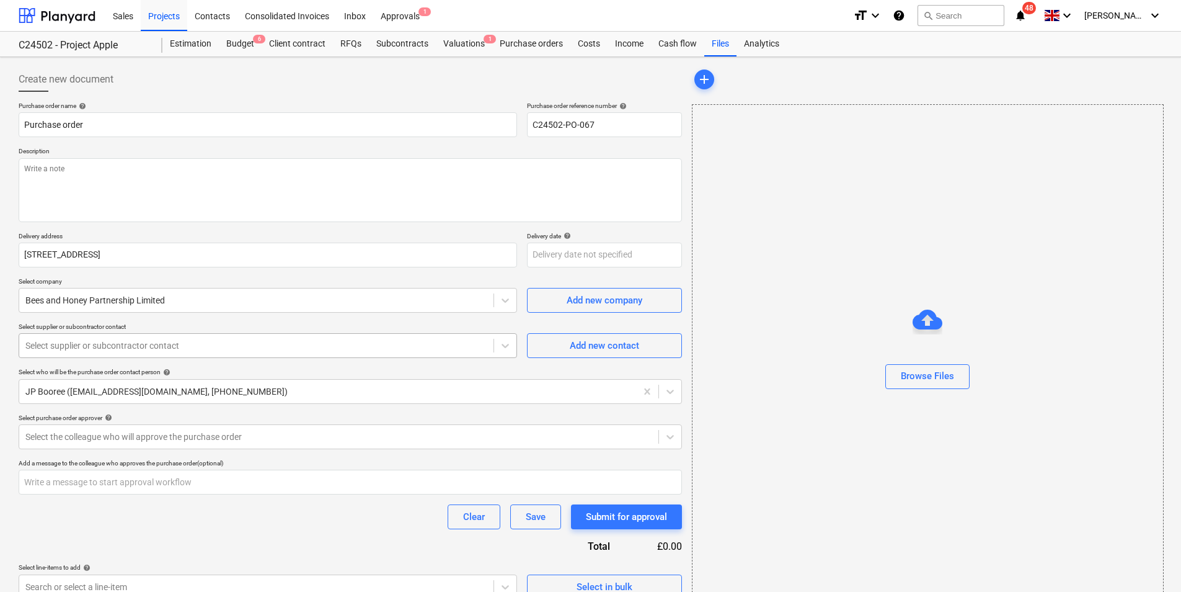
click at [166, 341] on div at bounding box center [256, 345] width 462 height 12
click at [168, 341] on div at bounding box center [256, 345] width 462 height 12
click at [234, 301] on div at bounding box center [256, 300] width 462 height 12
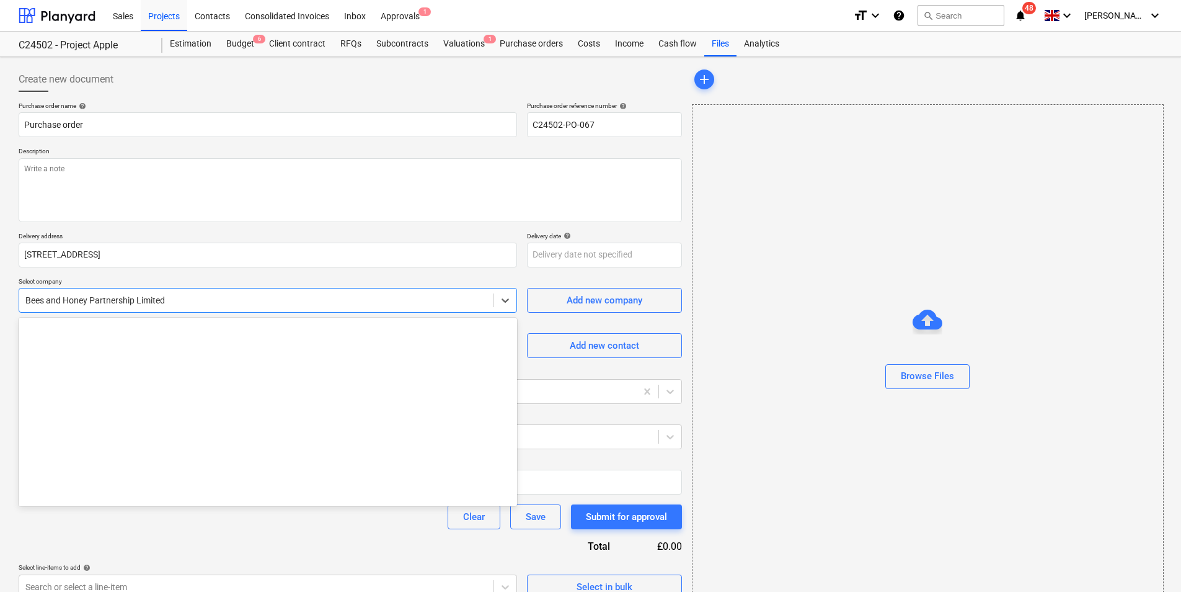
scroll to position [304, 0]
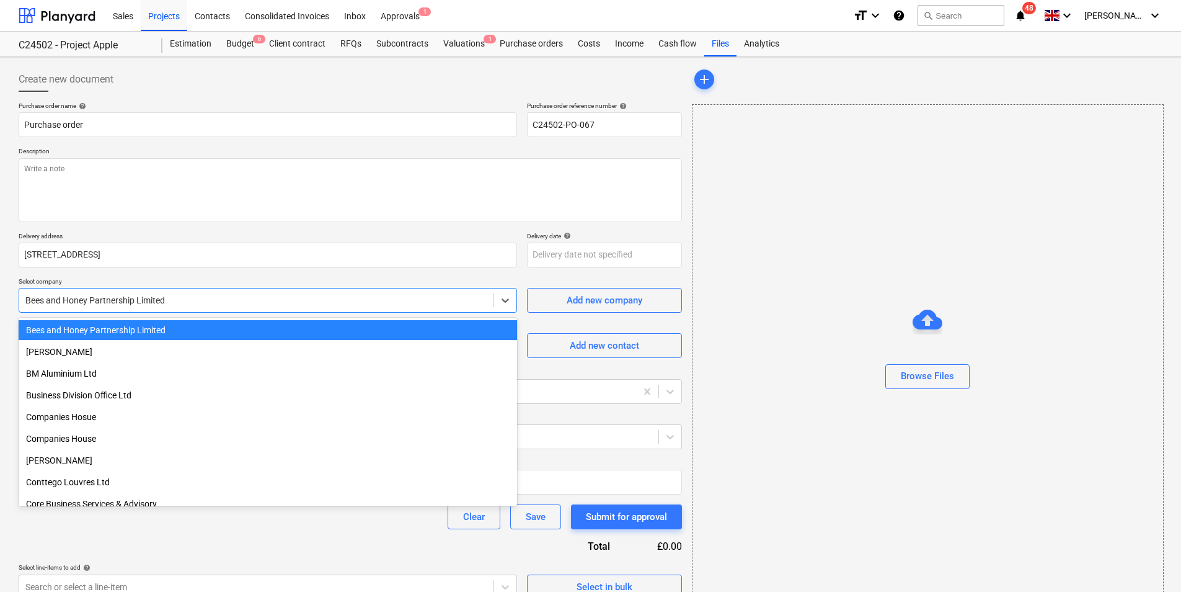
click at [244, 332] on div "Bees and Honey Partnership Limited" at bounding box center [268, 330] width 499 height 20
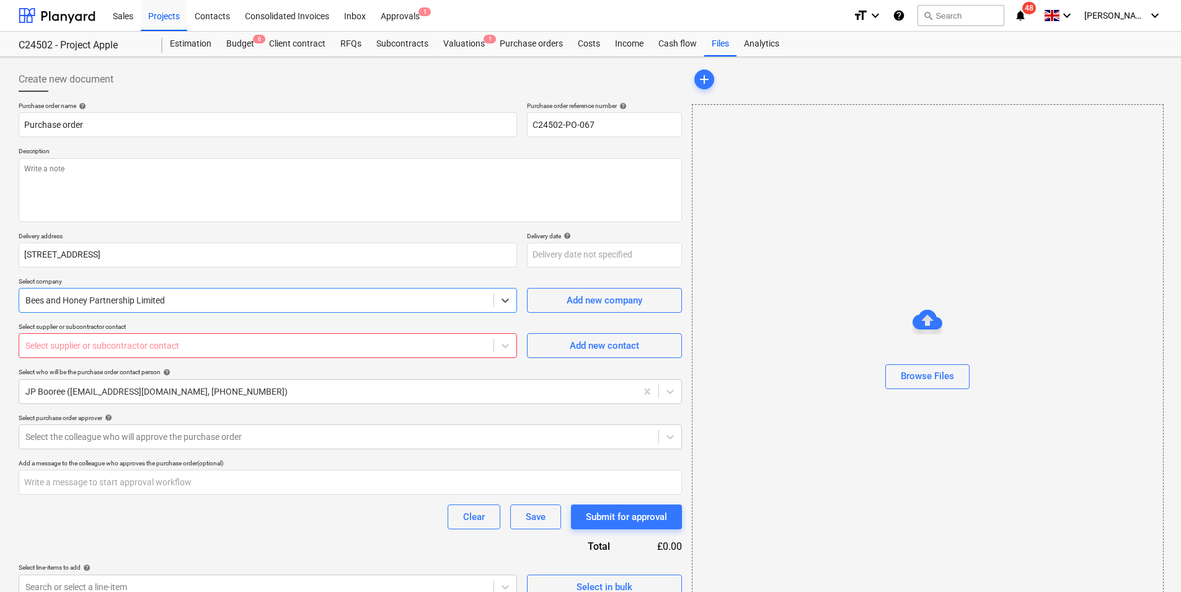
type textarea "x"
click at [39, 343] on div at bounding box center [256, 345] width 462 height 12
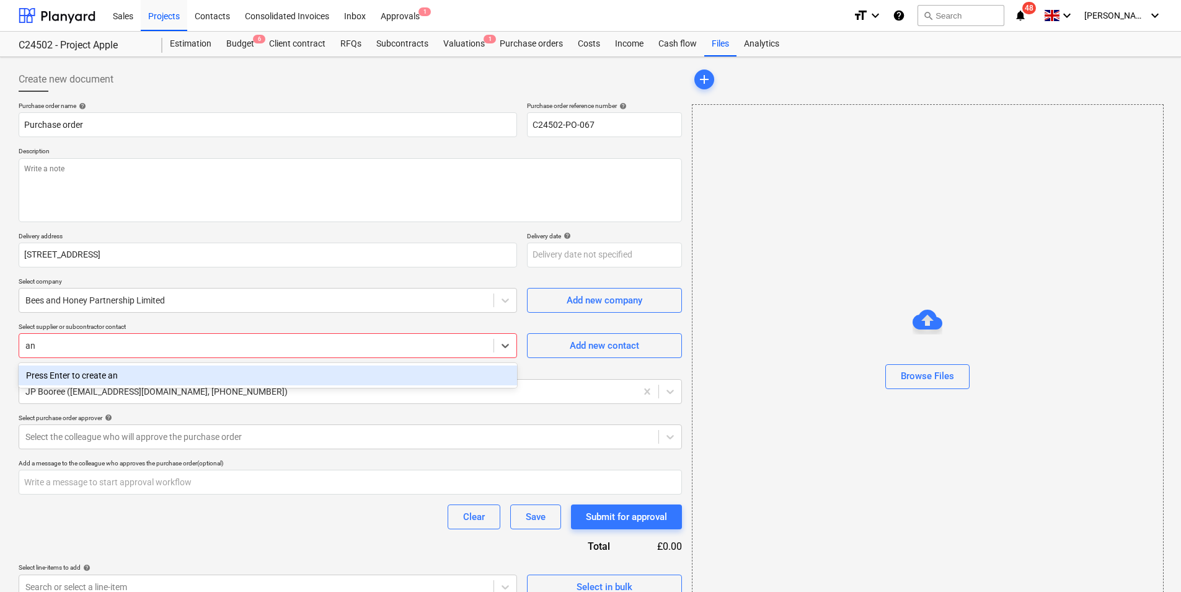
type input "a"
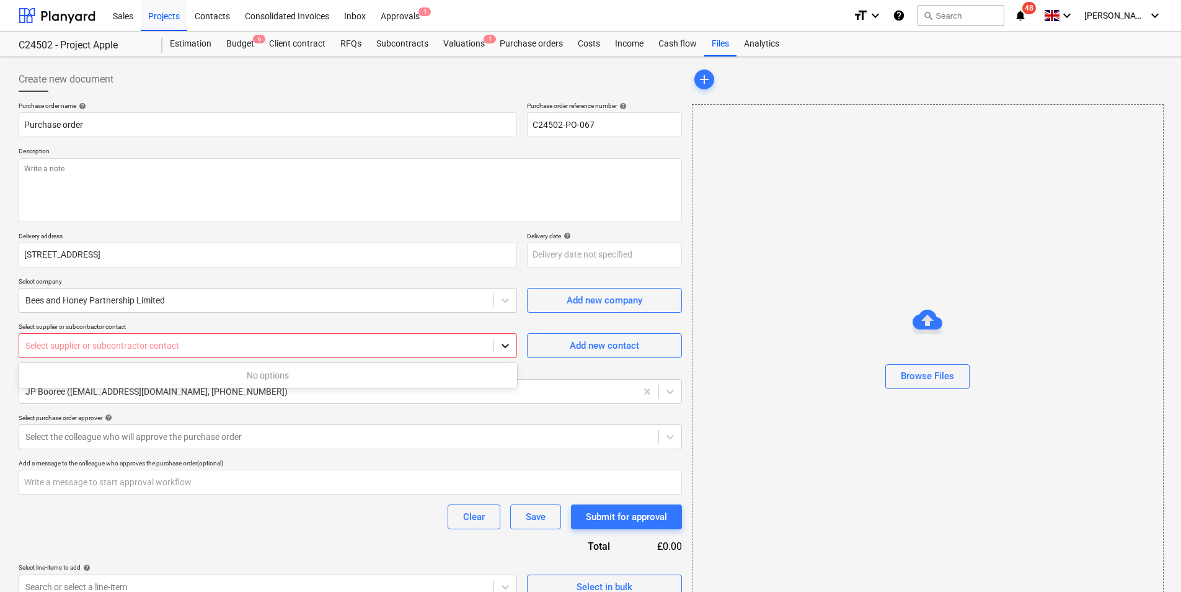
click at [507, 347] on icon at bounding box center [505, 345] width 12 height 12
click at [507, 348] on icon at bounding box center [505, 345] width 12 height 12
click at [78, 340] on div at bounding box center [256, 345] width 462 height 12
click at [57, 340] on div at bounding box center [256, 345] width 462 height 12
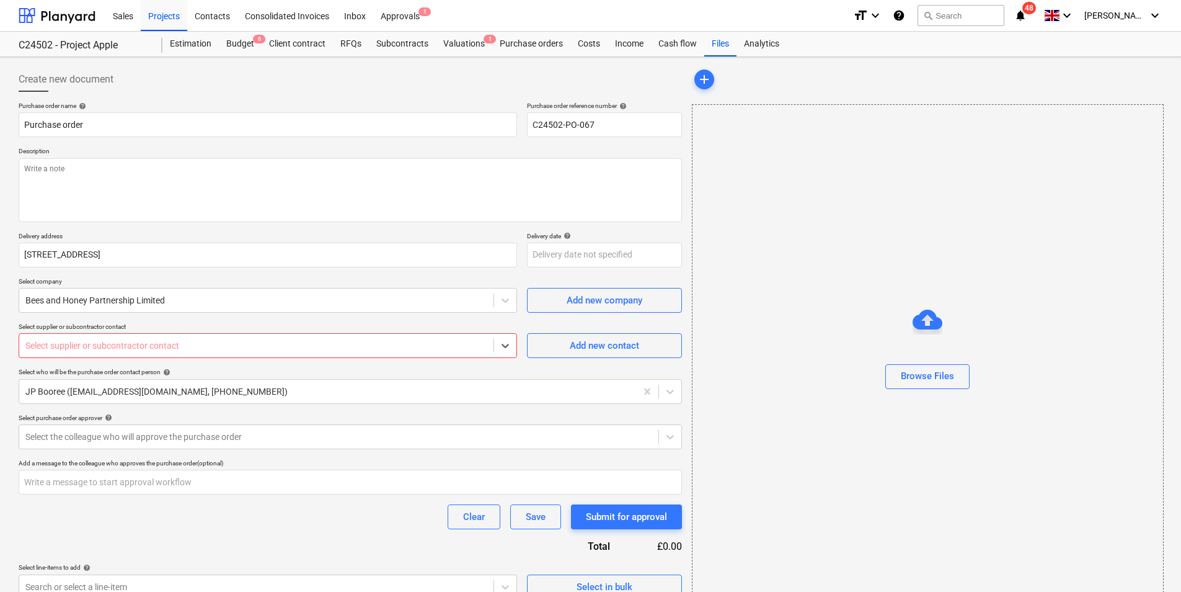
type textarea "x"
drag, startPoint x: 57, startPoint y: 340, endPoint x: 34, endPoint y: 345, distance: 23.6
click at [34, 345] on div at bounding box center [256, 345] width 462 height 12
paste input "[PERSON_NAME][EMAIL_ADDRESS][DOMAIN_NAME]"
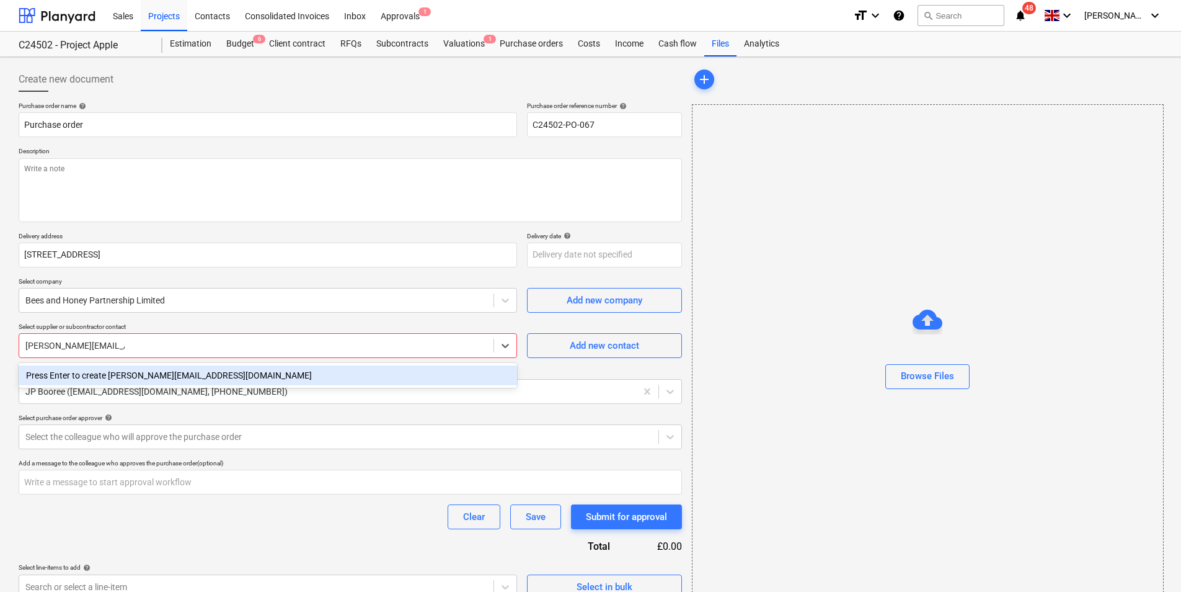
type input "[PERSON_NAME][EMAIL_ADDRESS][DOMAIN_NAME]"
type textarea "x"
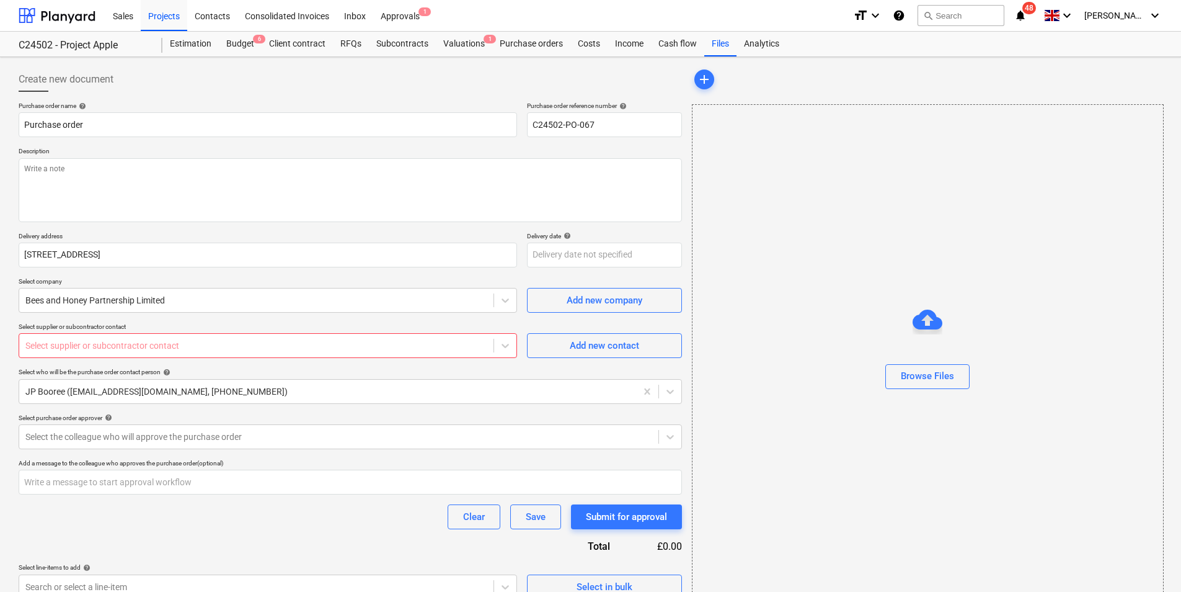
click at [283, 410] on div "Purchase order name help Purchase order Purchase order reference number help C2…" at bounding box center [350, 350] width 663 height 497
click at [167, 346] on div at bounding box center [256, 345] width 462 height 12
click at [505, 345] on icon at bounding box center [505, 345] width 12 height 12
type textarea "x"
click at [484, 321] on div "Purchase order name help Purchase order Purchase order reference number help C2…" at bounding box center [350, 350] width 663 height 497
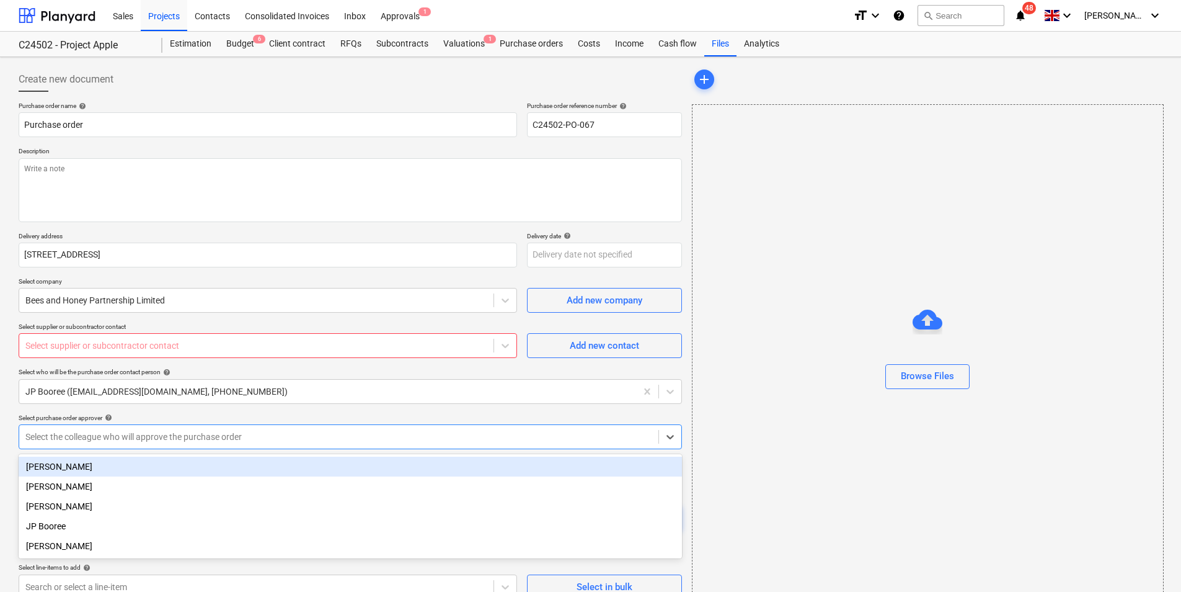
click at [260, 432] on div at bounding box center [338, 436] width 627 height 12
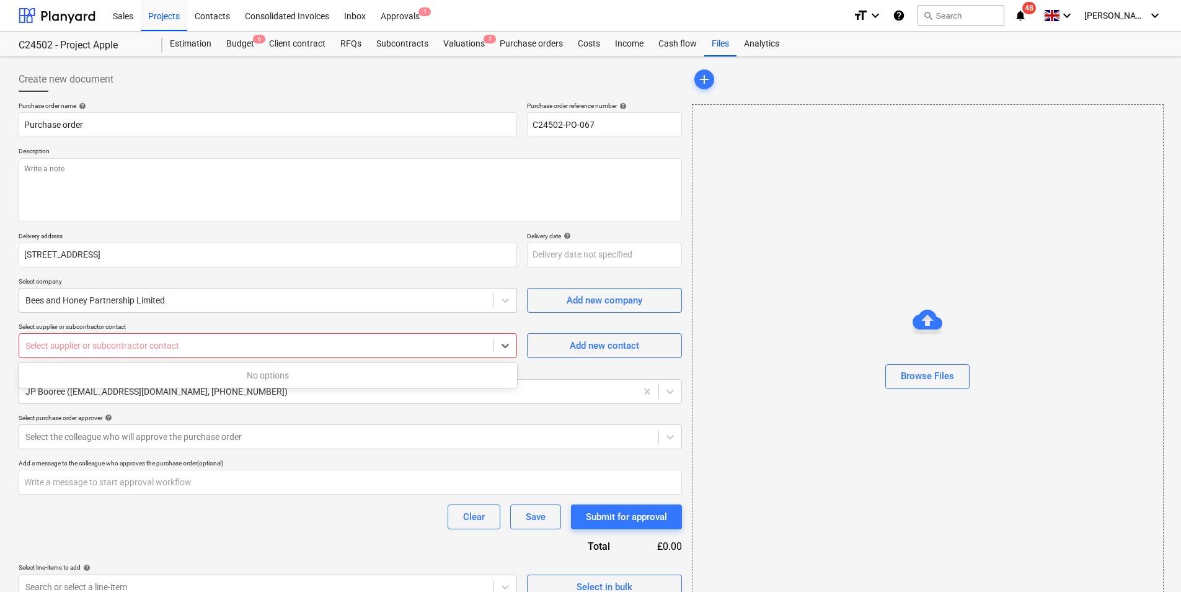
click at [246, 347] on div at bounding box center [256, 345] width 462 height 12
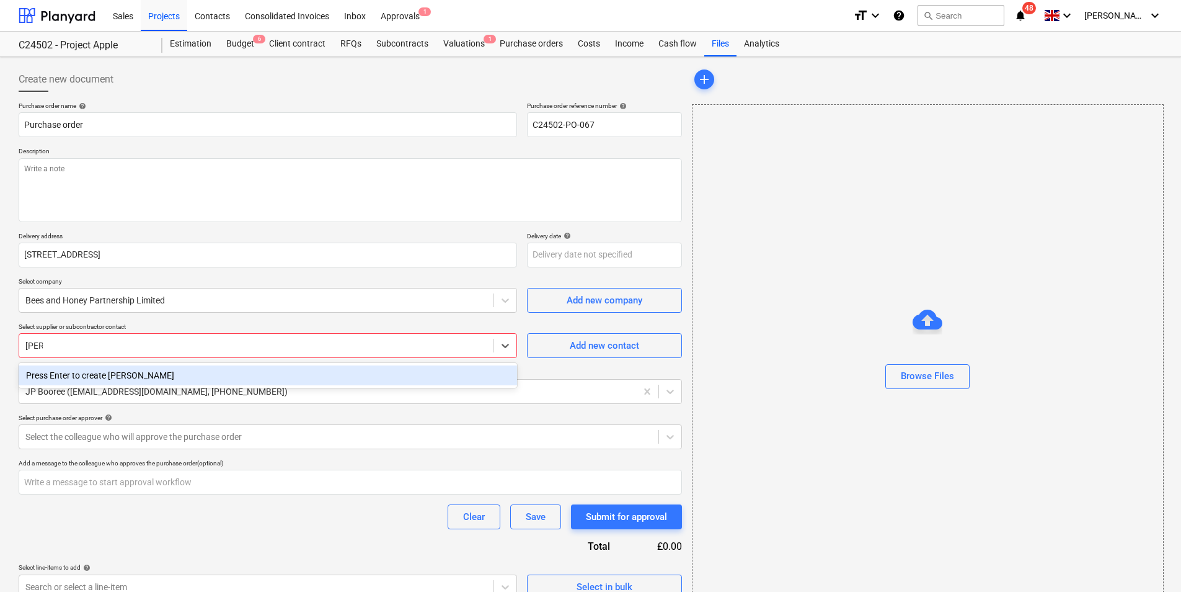
type input "[PERSON_NAME]"
type textarea "x"
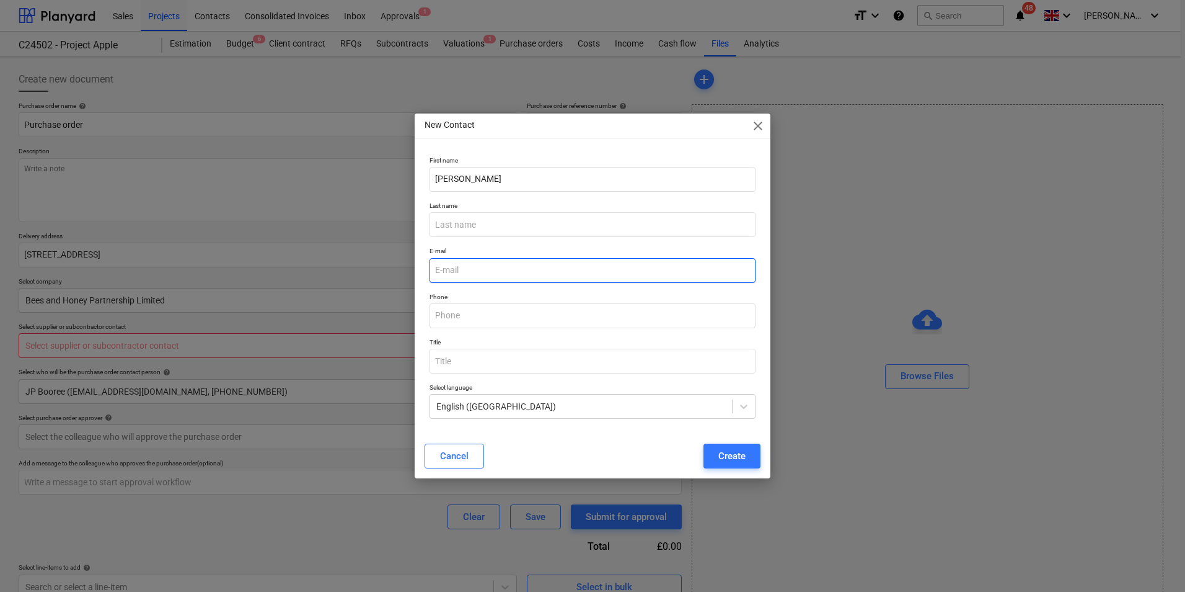
click at [485, 267] on input "email" at bounding box center [593, 270] width 326 height 25
paste input "[PERSON_NAME][EMAIL_ADDRESS][DOMAIN_NAME]"
type input "[PERSON_NAME][EMAIL_ADDRESS][DOMAIN_NAME]"
click at [522, 365] on input "text" at bounding box center [593, 360] width 326 height 25
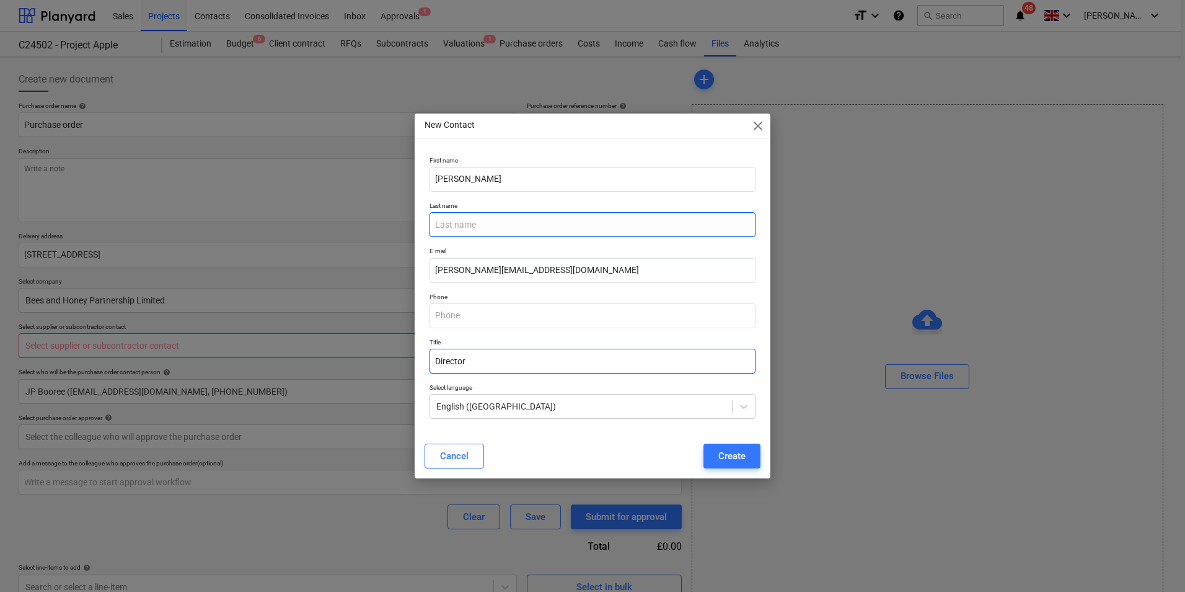
type input "Director"
click at [469, 229] on input "text" at bounding box center [593, 224] width 326 height 25
type textarea "x"
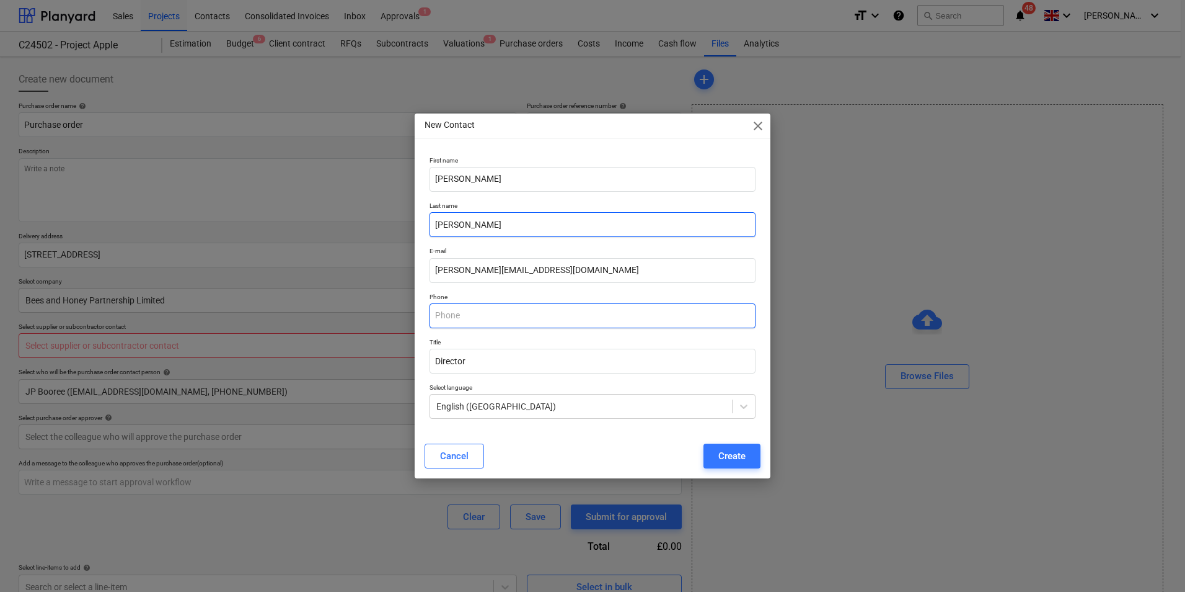
type input "[PERSON_NAME]"
click at [497, 318] on input "text" at bounding box center [593, 315] width 326 height 25
type input "07921212247"
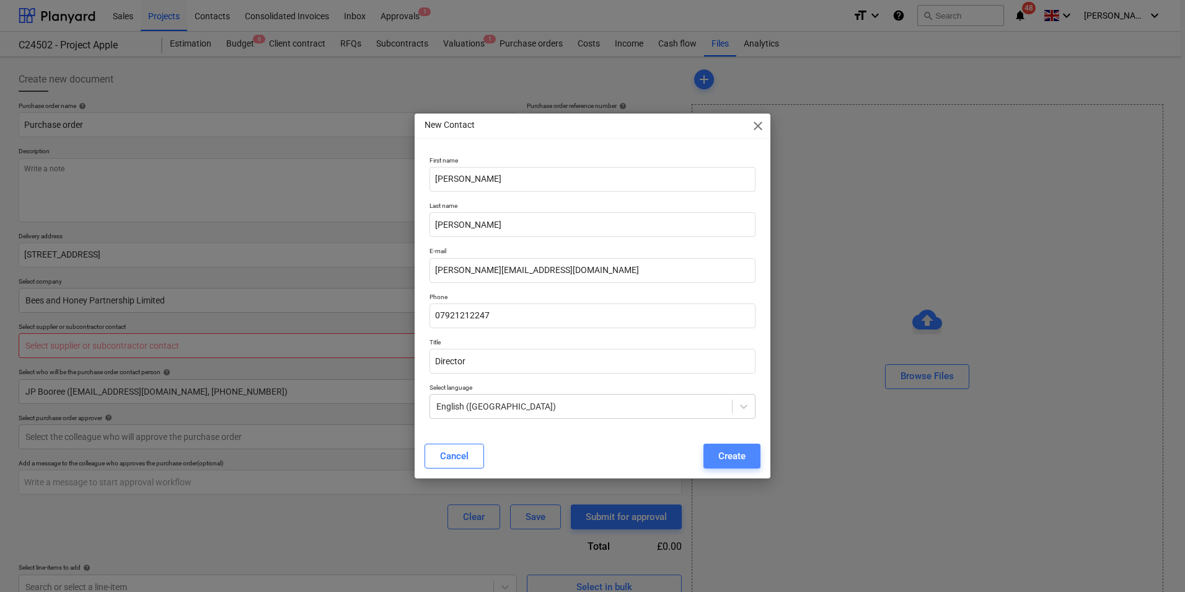
click at [727, 458] on div "Create" at bounding box center [732, 456] width 27 height 16
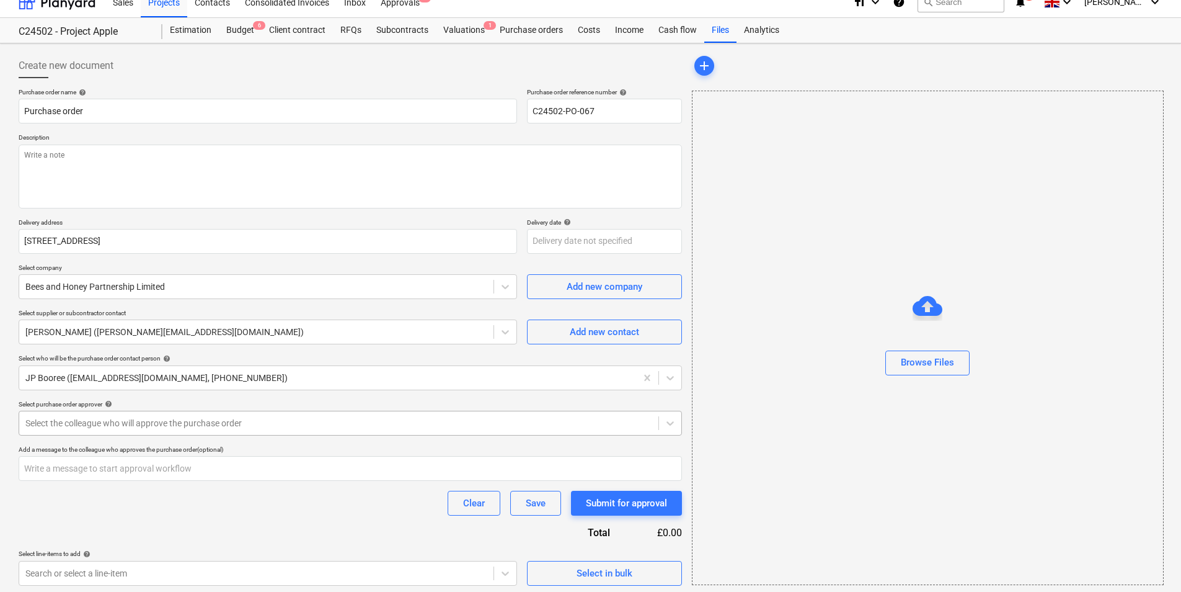
scroll to position [17, 0]
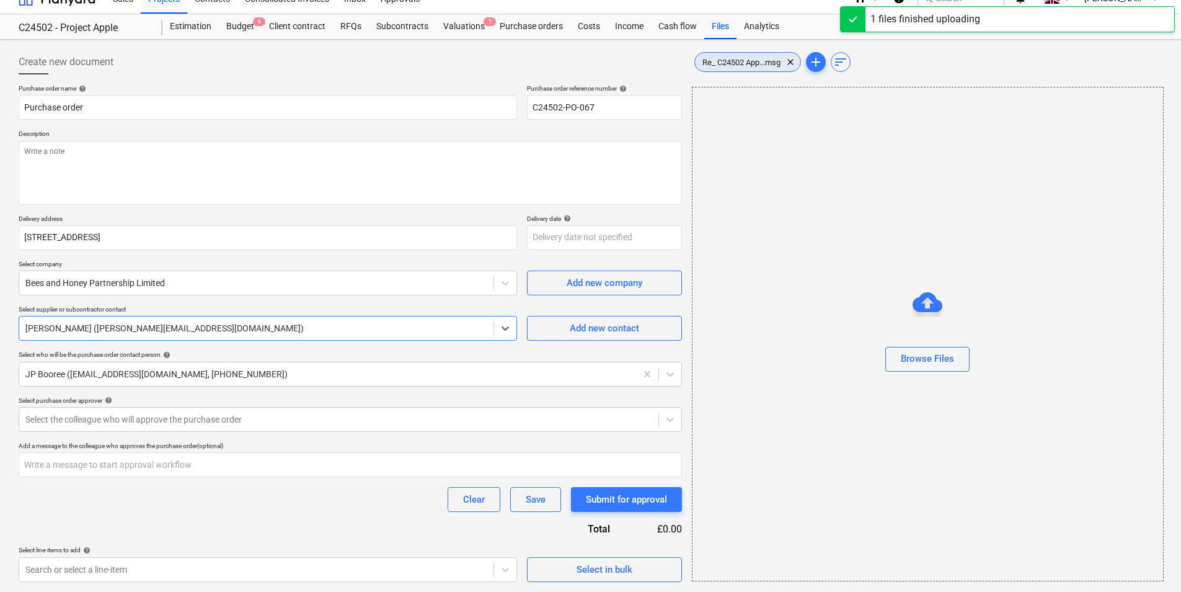
click at [753, 61] on span "Re_ C24502 App...msg" at bounding box center [741, 62] width 93 height 9
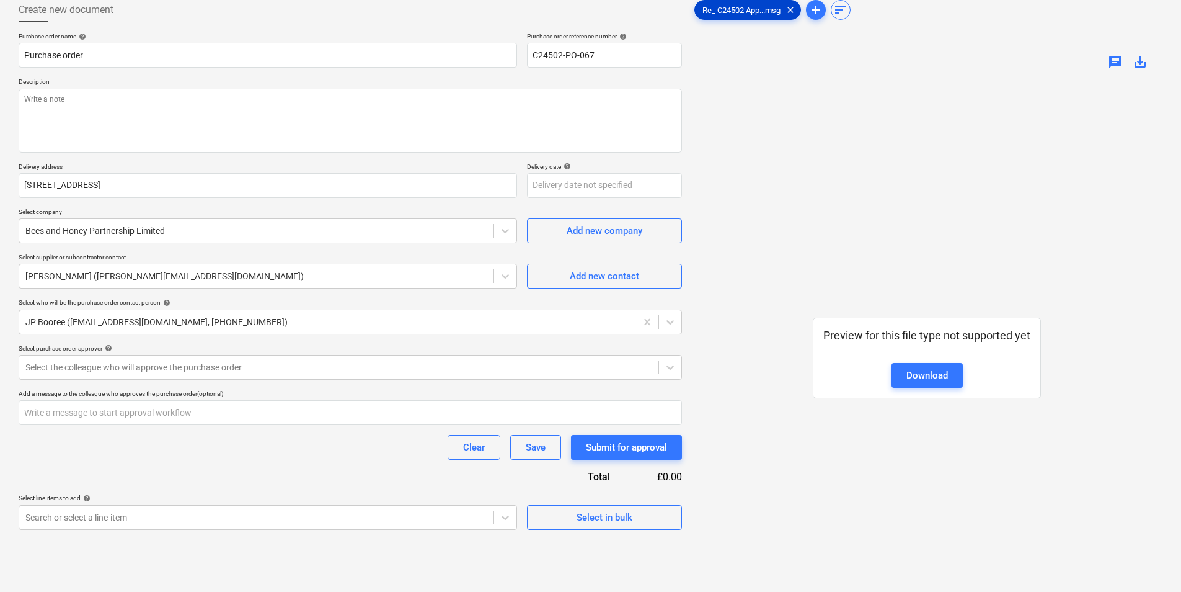
scroll to position [124, 0]
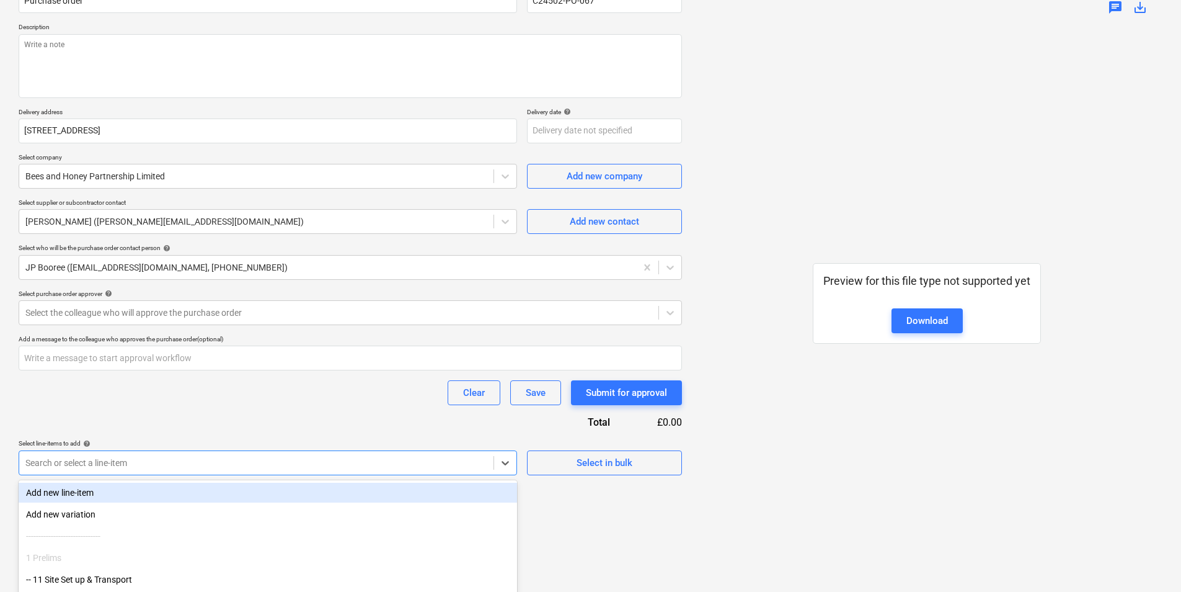
click at [71, 463] on body "Sales Projects Contacts Consolidated Invoices Inbox Approvals 1 format_size key…" at bounding box center [590, 172] width 1181 height 592
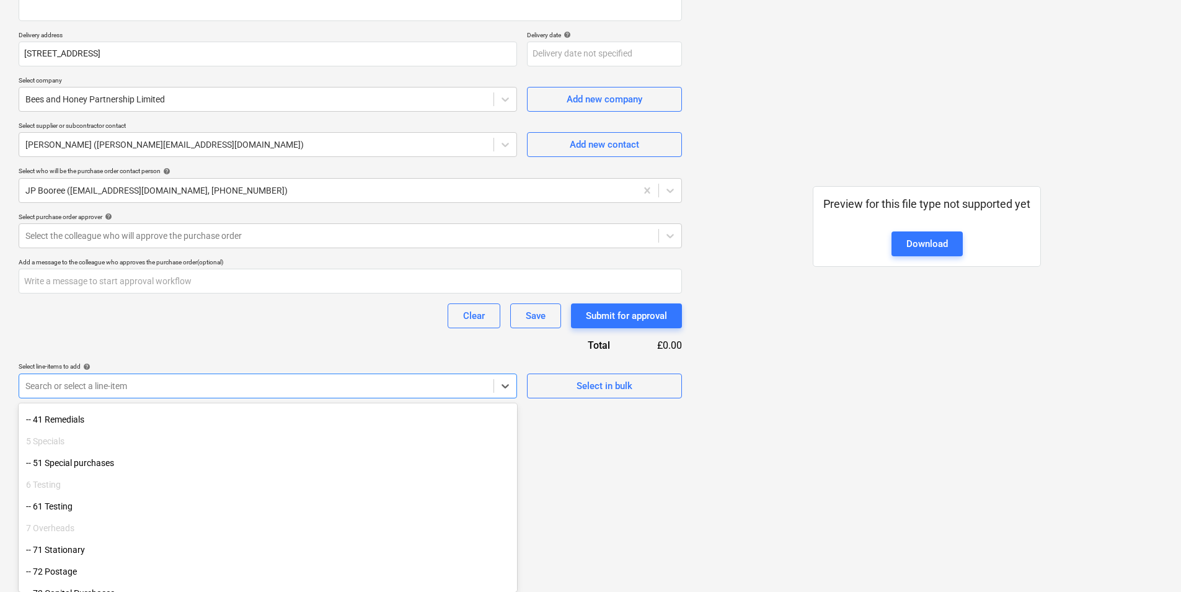
scroll to position [930, 0]
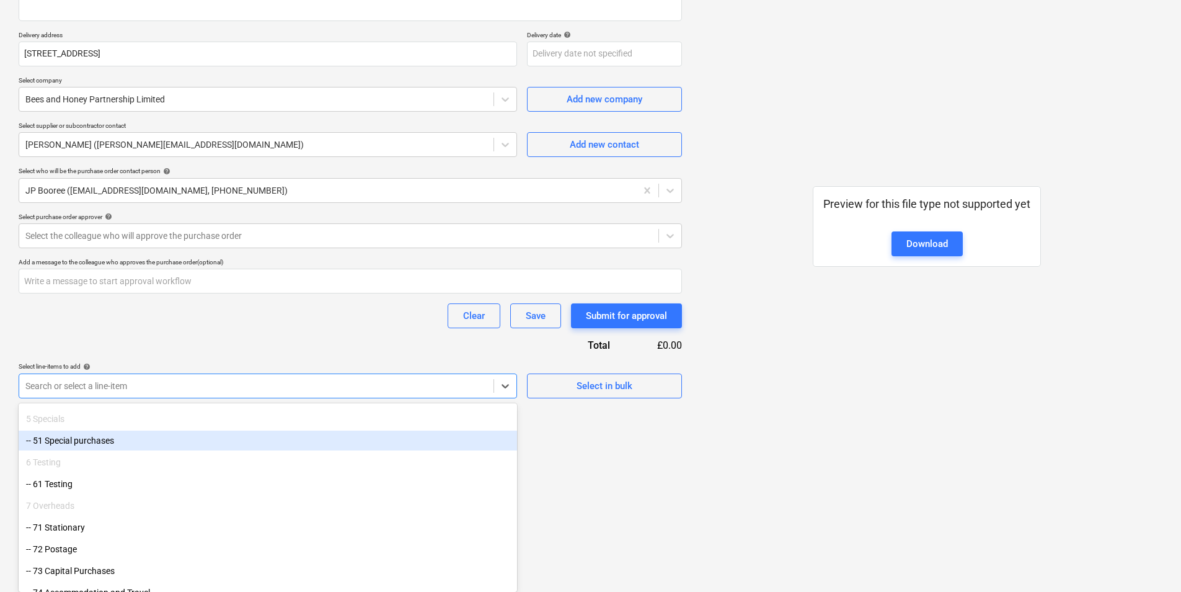
click at [105, 438] on div "-- 51 Special purchases" at bounding box center [268, 440] width 499 height 20
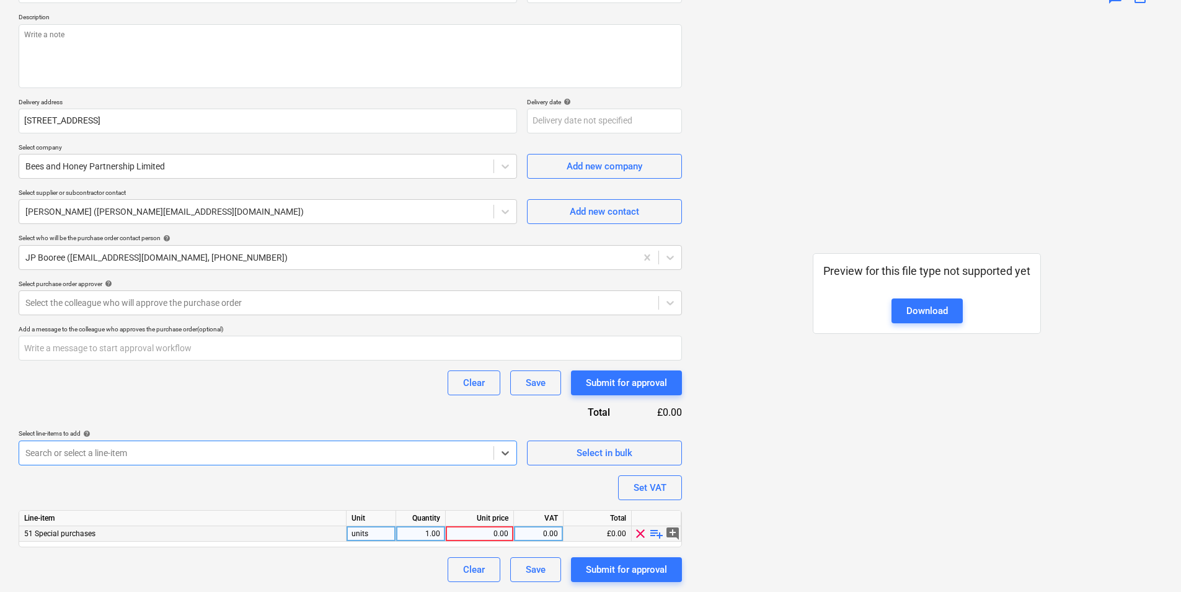
type textarea "x"
click at [497, 531] on div "0.00" at bounding box center [480, 534] width 58 height 16
type input "850"
type textarea "x"
click at [554, 491] on div "Purchase order name help Purchase order Purchase order reference number help C2…" at bounding box center [350, 275] width 663 height 614
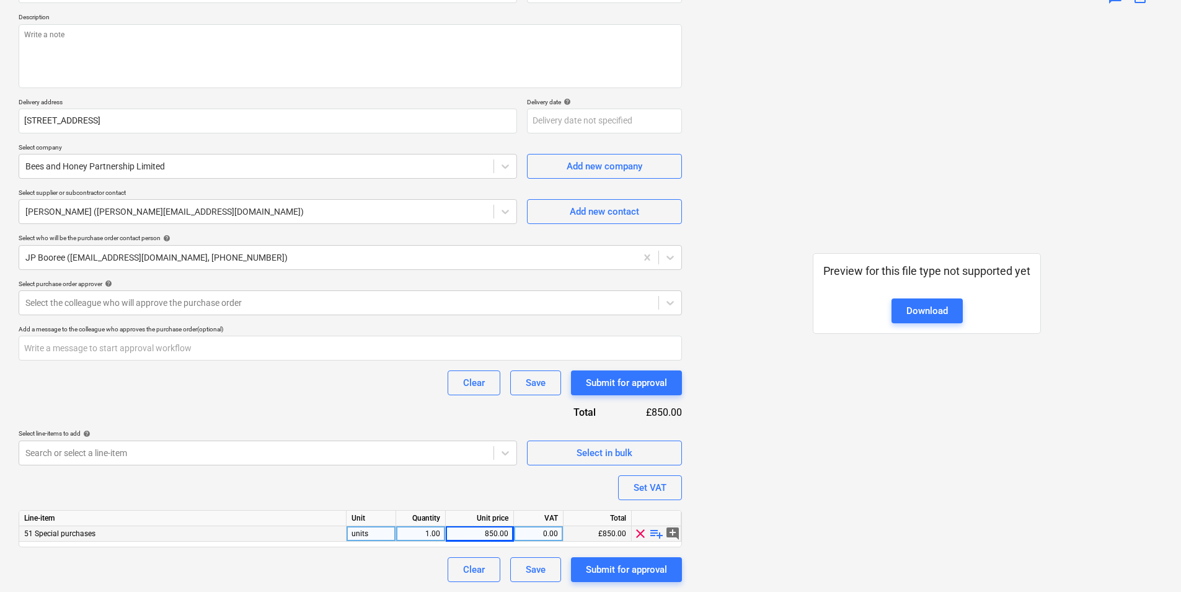
click at [490, 533] on div "850.00" at bounding box center [480, 534] width 58 height 16
type input "750"
click at [503, 472] on div "Purchase order name help Purchase order Purchase order reference number help C2…" at bounding box center [350, 275] width 663 height 614
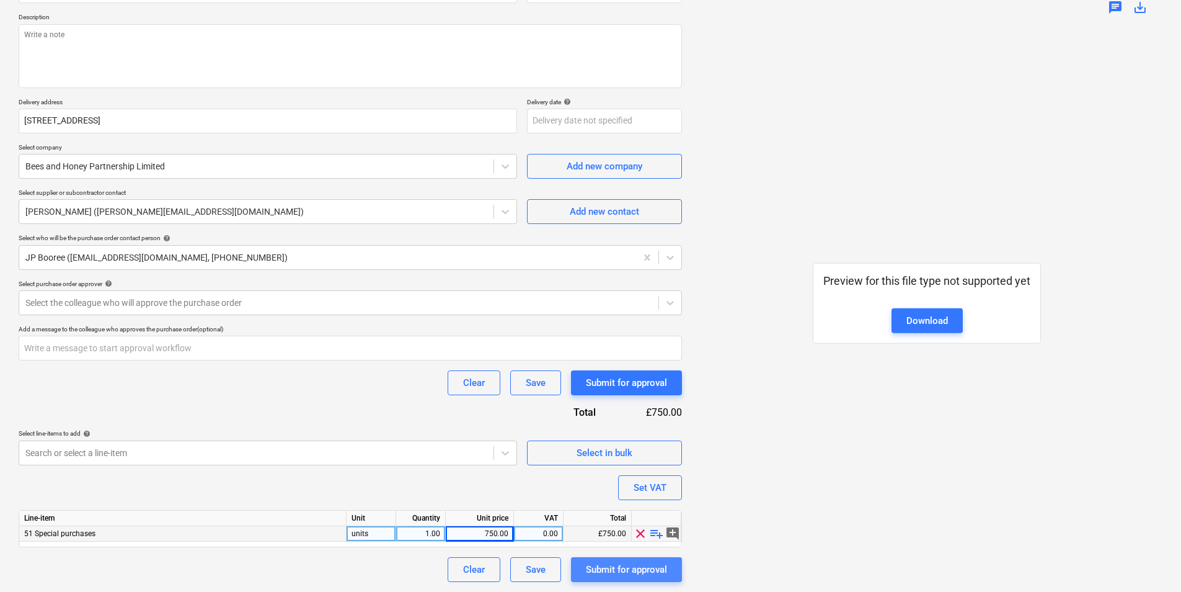
click at [617, 569] on div "Submit for approval" at bounding box center [626, 569] width 81 height 16
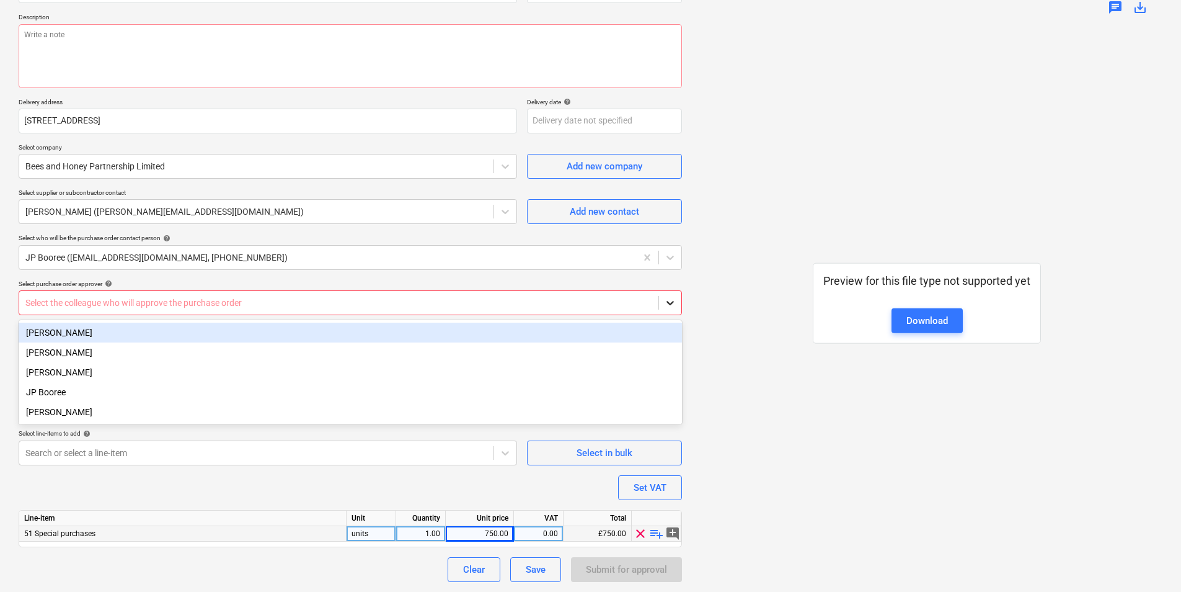
click at [668, 301] on icon at bounding box center [670, 302] width 12 height 12
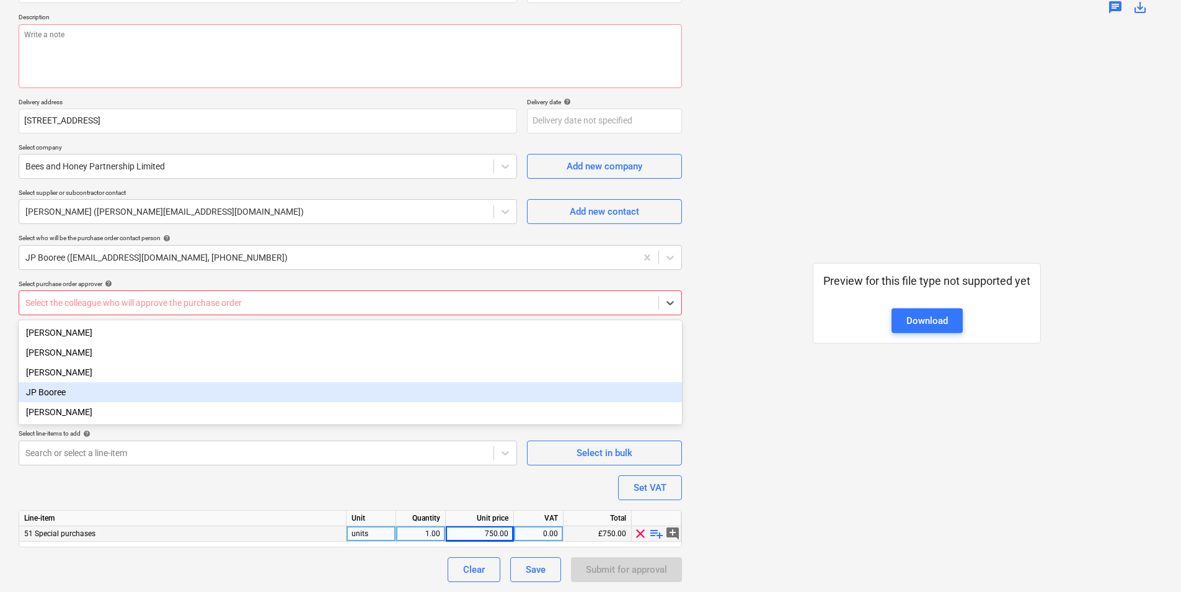
click at [63, 394] on div "JP Booree" at bounding box center [350, 392] width 663 height 20
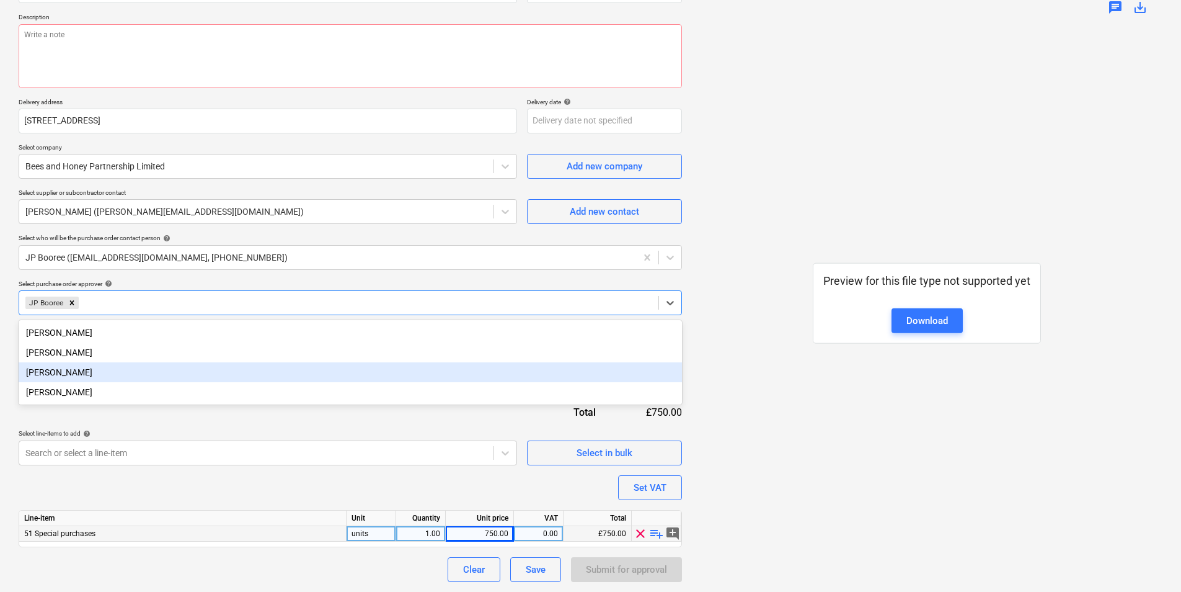
click at [478, 376] on div "[PERSON_NAME]" at bounding box center [350, 372] width 663 height 20
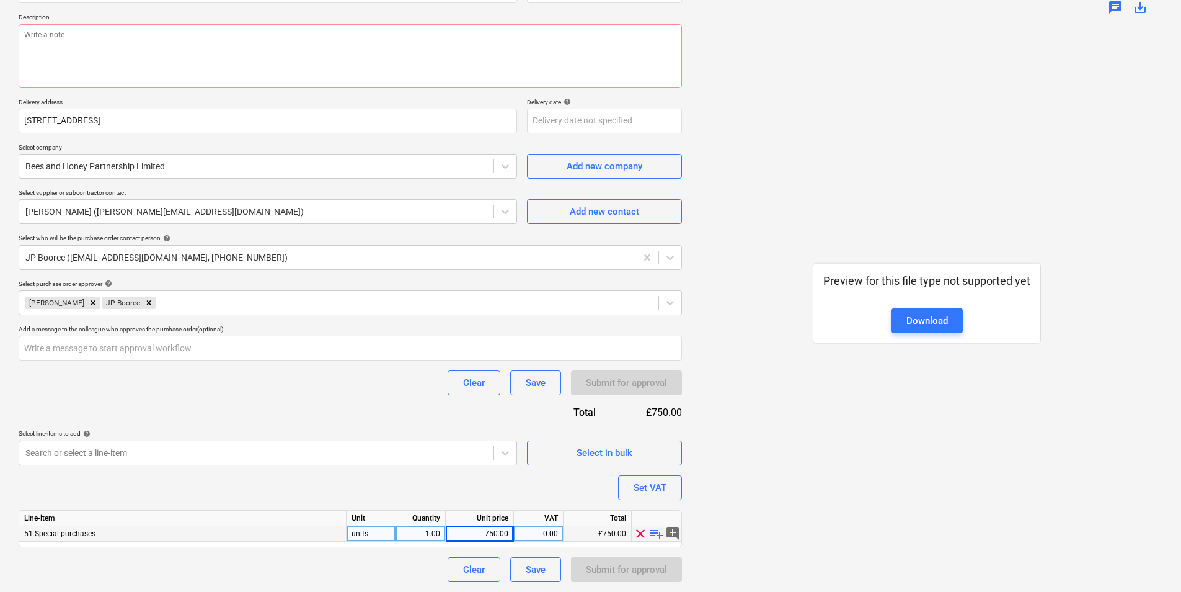
click at [475, 530] on div "750.00" at bounding box center [480, 534] width 58 height 16
click at [476, 531] on input "750" at bounding box center [480, 533] width 68 height 15
click at [91, 304] on icon "Remove Maritz Naude" at bounding box center [93, 302] width 4 height 4
click at [502, 487] on div "Purchase order name help Purchase order Purchase order reference number help C2…" at bounding box center [350, 275] width 663 height 614
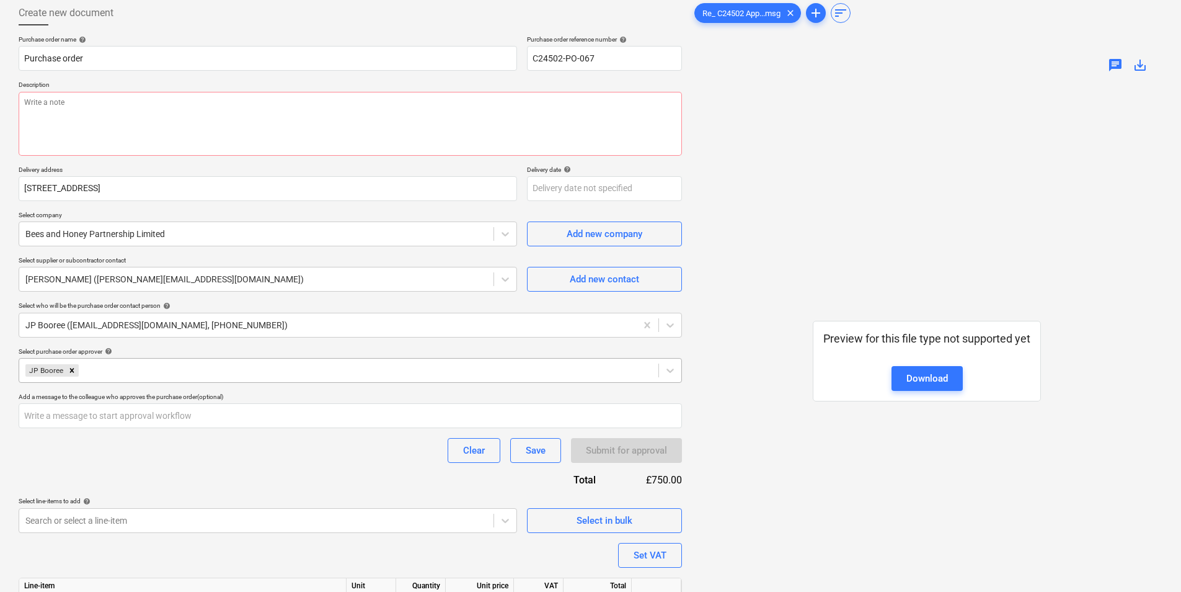
scroll to position [0, 0]
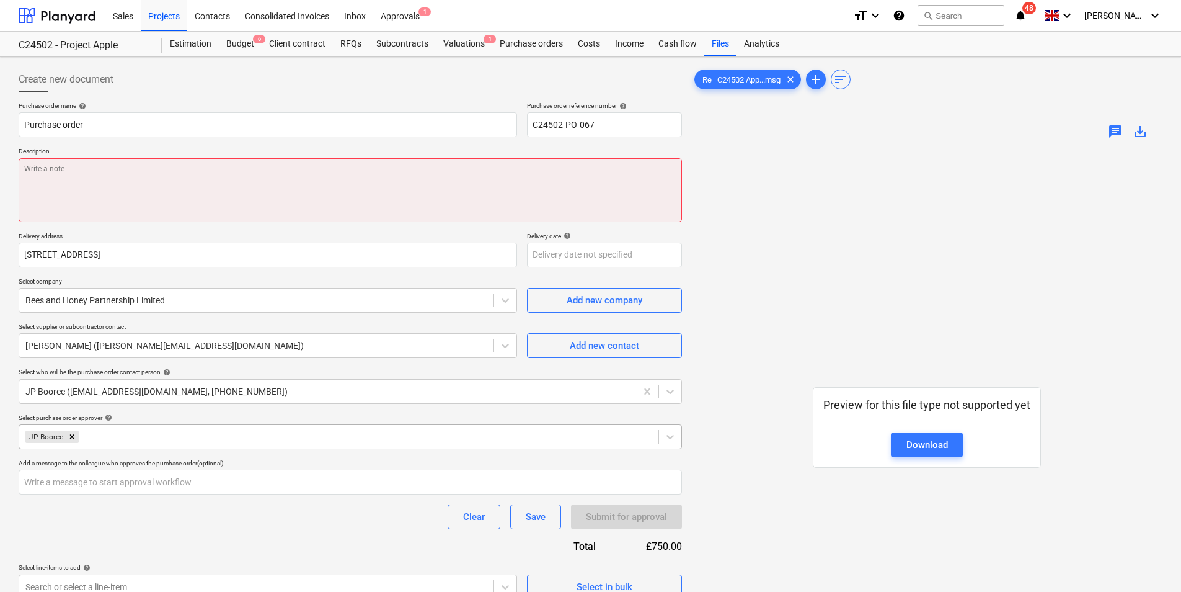
click at [144, 171] on textarea at bounding box center [350, 190] width 663 height 64
click at [38, 166] on textarea at bounding box center [350, 190] width 663 height 64
paste textarea "Printed vinyl to match RAL 7012 1410 mm w x 2000 mm h including Installation £7…"
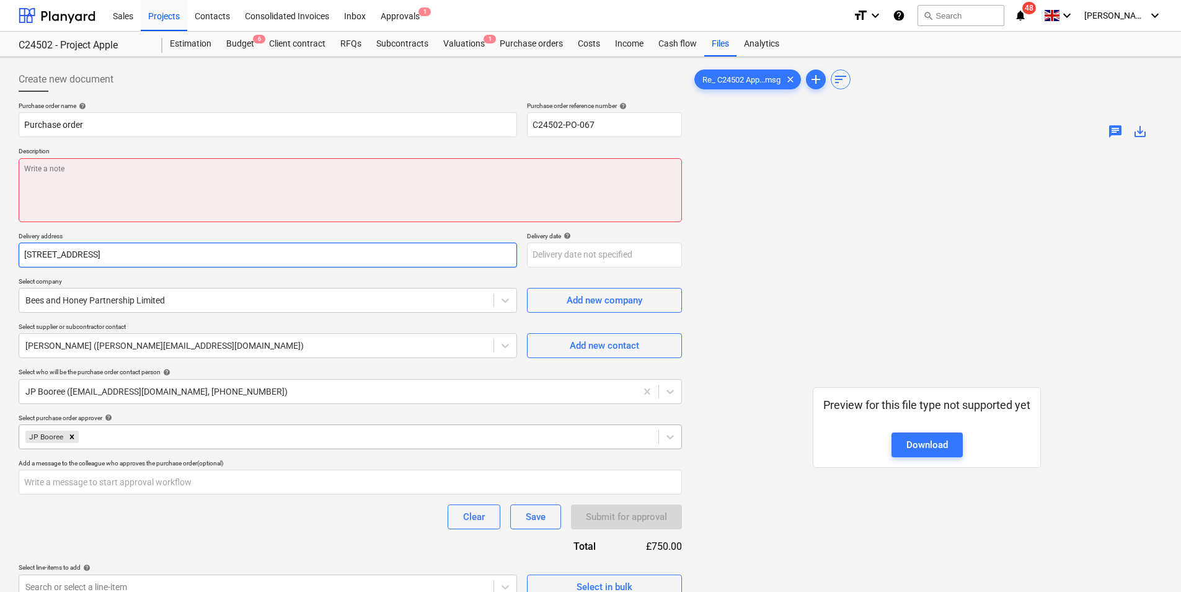
type textarea "x"
type textarea "Printed vinyl to match RAL 7012 1410 mm w x 2000 mm h including Installation £7…"
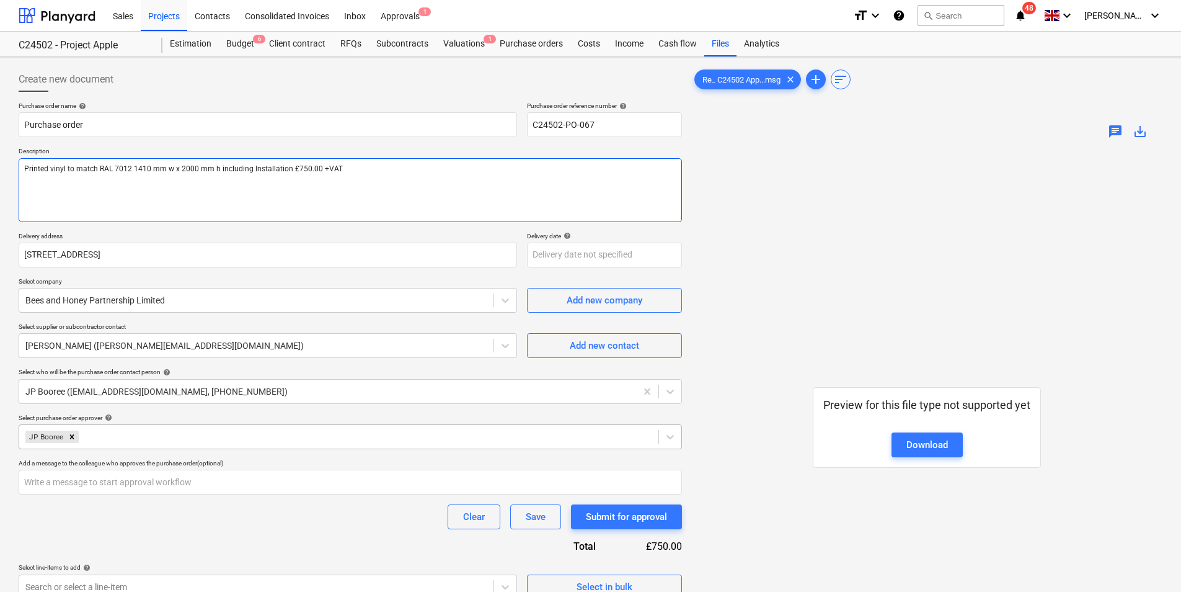
drag, startPoint x: 348, startPoint y: 167, endPoint x: 289, endPoint y: 171, distance: 59.7
click at [289, 171] on textarea "Printed vinyl to match RAL 7012 1410 mm w x 2000 mm h including Installation £7…" at bounding box center [350, 190] width 663 height 64
type textarea "x"
type textarea "Printed vinyl to match RAL 7012 1410 mm w x 2000 mm h including Installation"
click at [628, 515] on div "Submit for approval" at bounding box center [626, 516] width 81 height 16
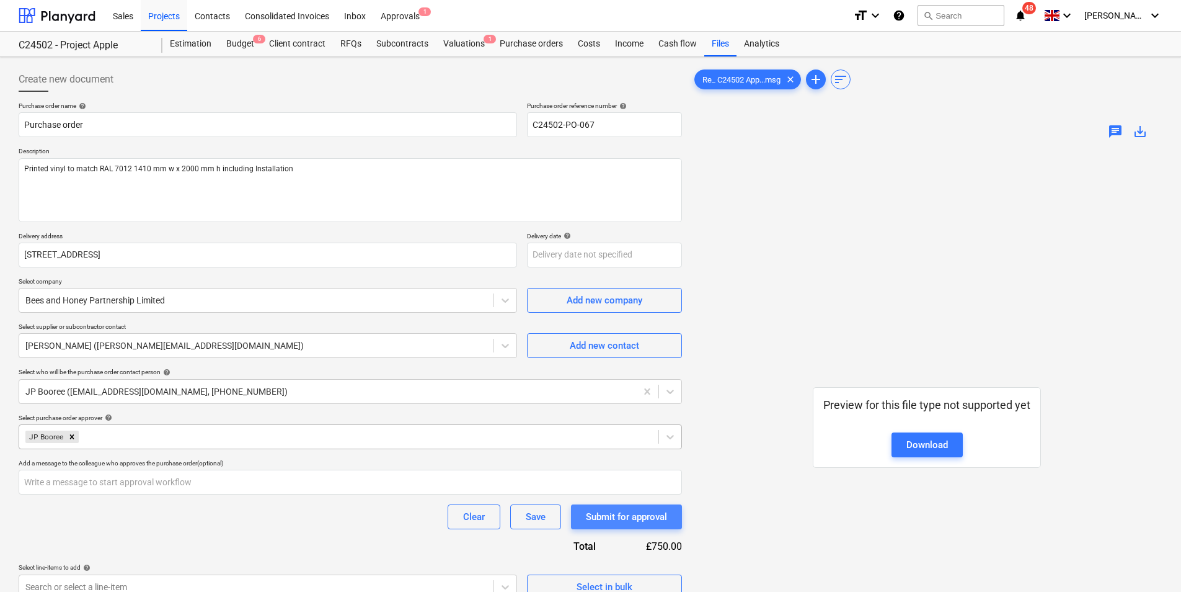
type textarea "x"
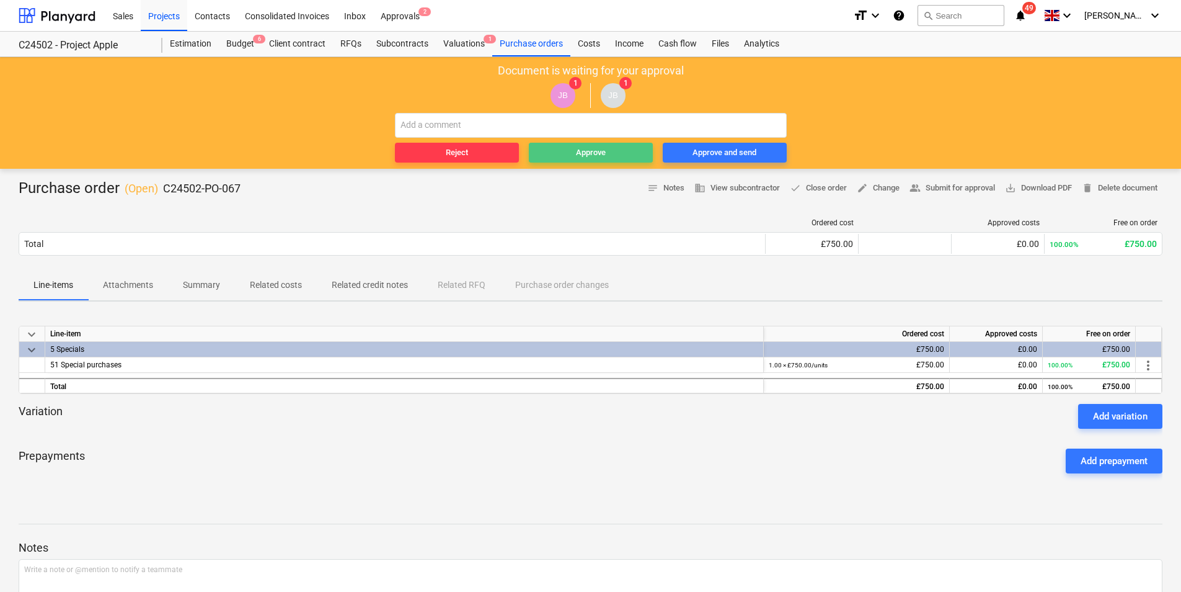
click at [596, 154] on div "Approve" at bounding box center [591, 153] width 30 height 14
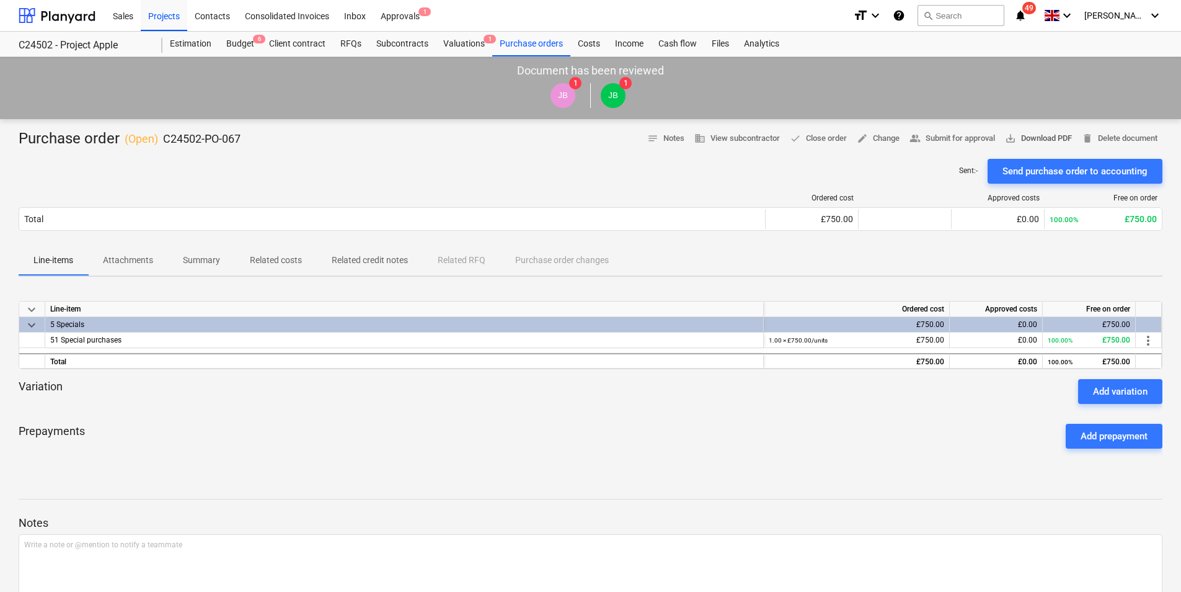
click at [1048, 138] on span "save_alt Download PDF" at bounding box center [1038, 138] width 67 height 14
